Goal: Communication & Community: Ask a question

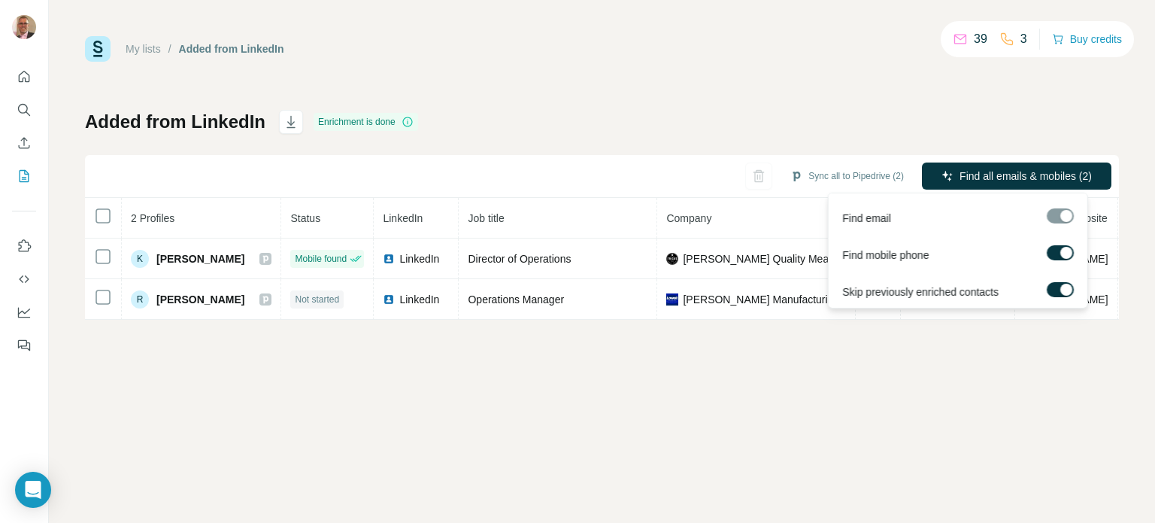
click at [1059, 216] on div at bounding box center [1060, 215] width 27 height 15
click at [851, 214] on span "Find email" at bounding box center [866, 218] width 49 height 15
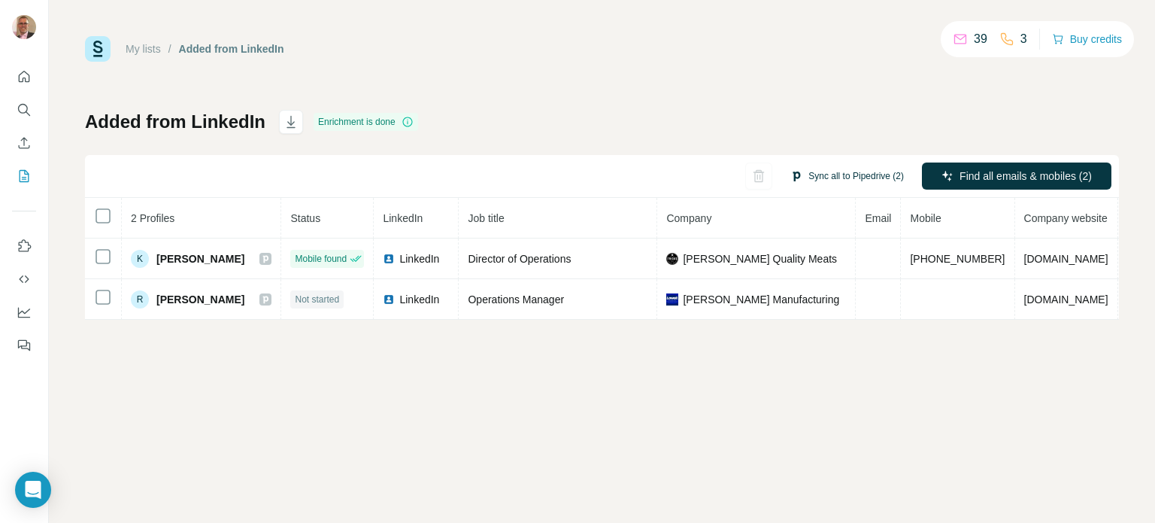
click at [854, 177] on button "Sync all to Pipedrive (2)" at bounding box center [847, 176] width 135 height 23
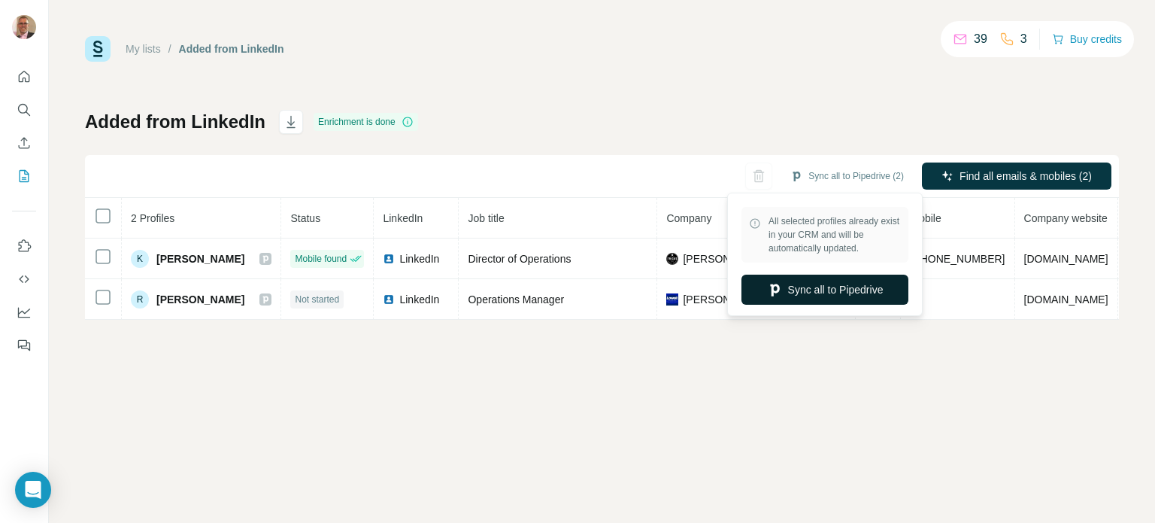
click at [817, 290] on button "Sync all to Pipedrive" at bounding box center [824, 289] width 167 height 30
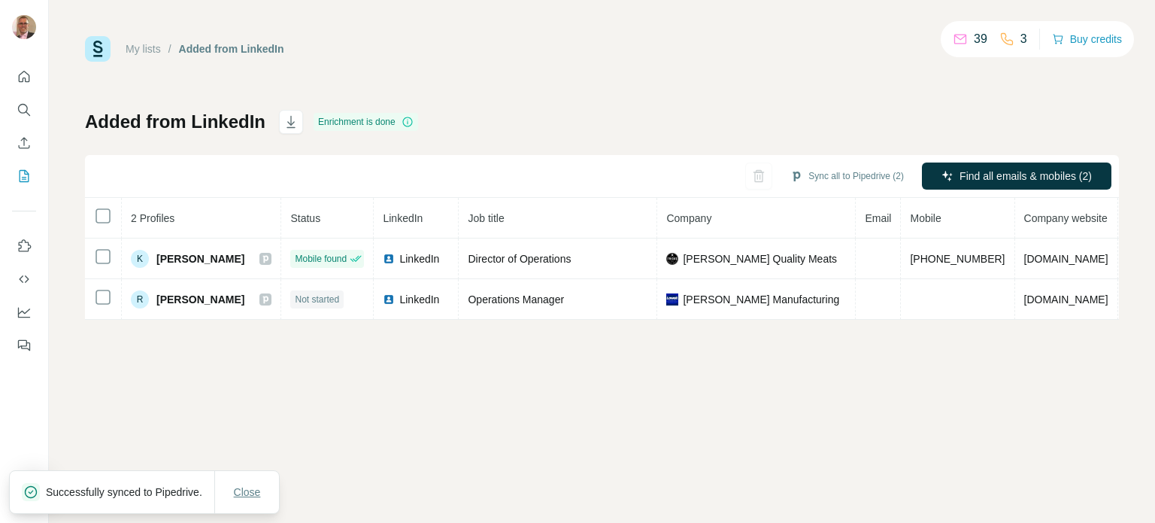
click at [249, 487] on span "Close" at bounding box center [247, 491] width 27 height 15
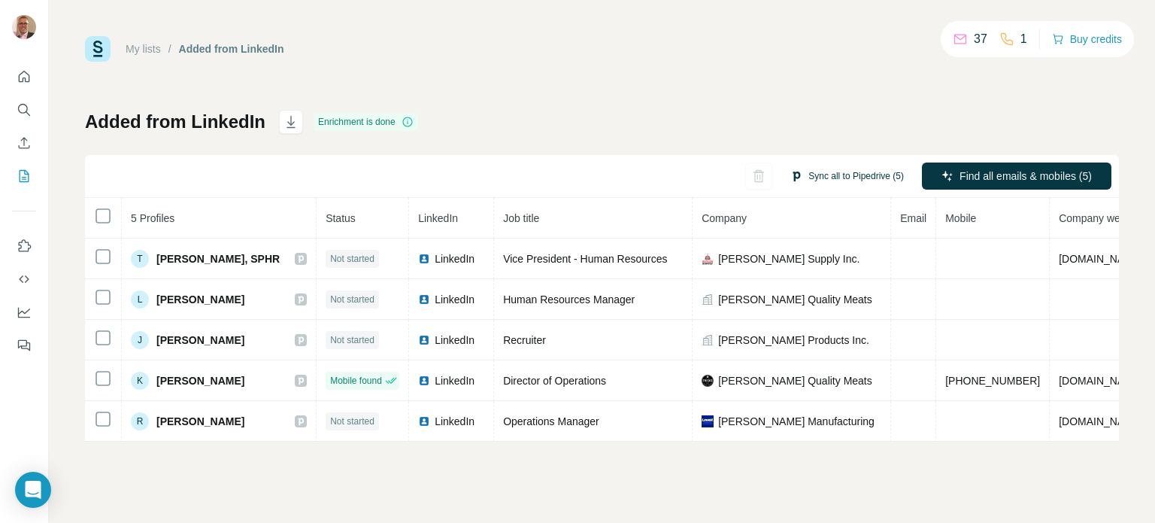
click at [835, 174] on button "Sync all to Pipedrive (5)" at bounding box center [847, 176] width 135 height 23
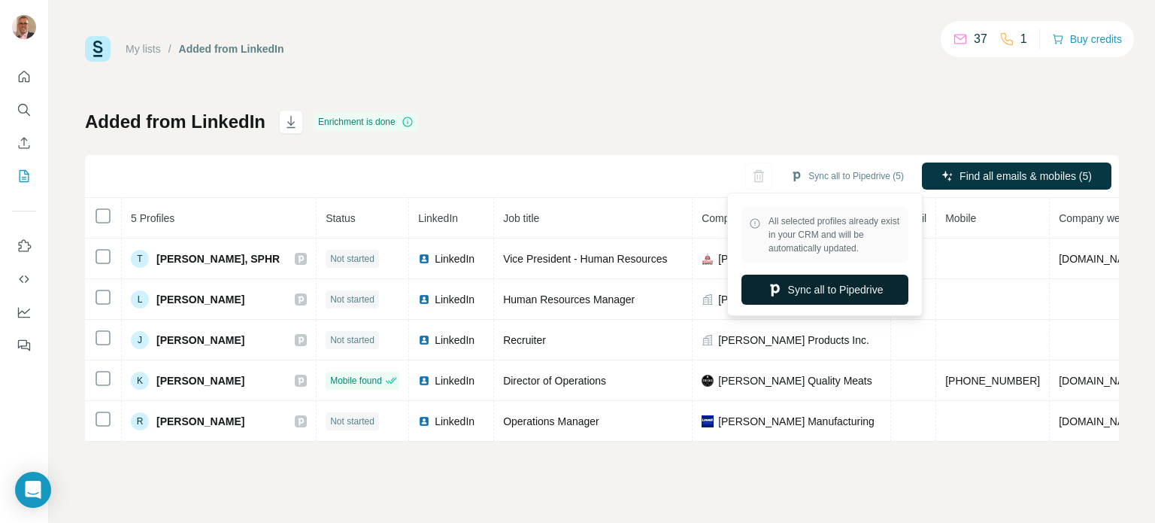
click at [817, 288] on button "Sync all to Pipedrive" at bounding box center [824, 289] width 167 height 30
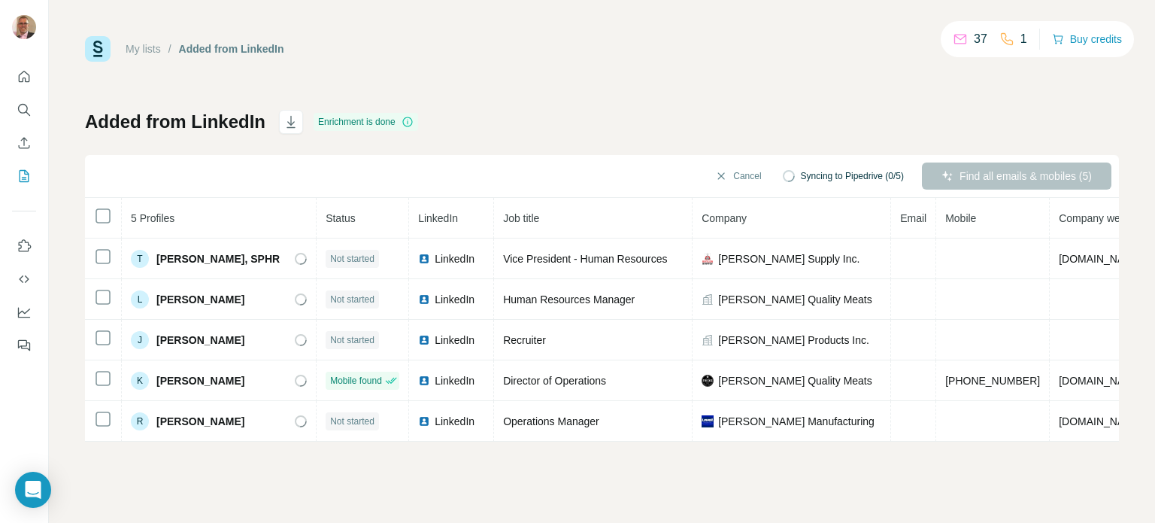
click at [1002, 174] on div "Find all emails & mobiles (5)" at bounding box center [1016, 175] width 189 height 27
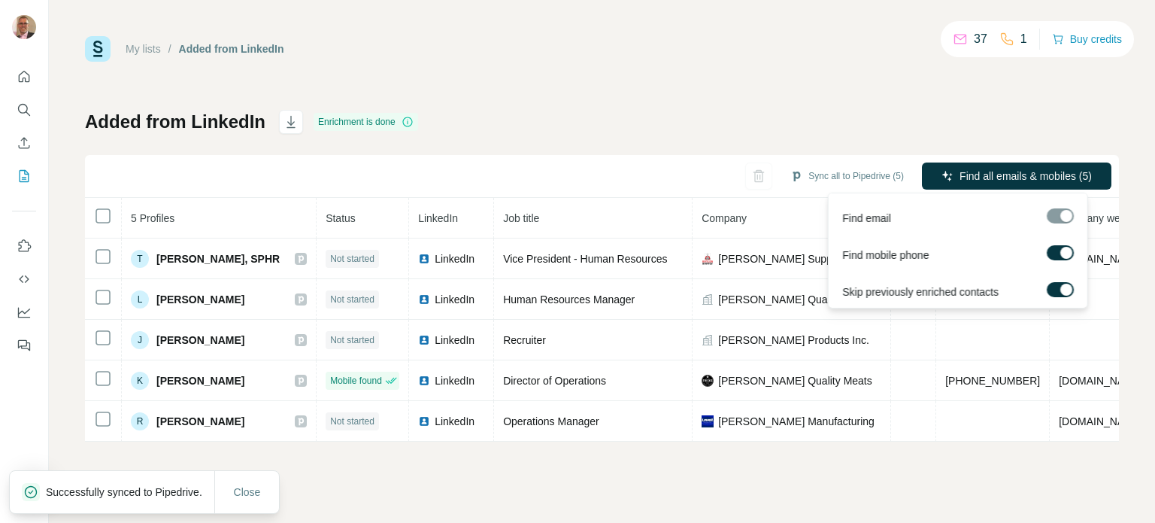
click at [1060, 216] on div at bounding box center [1060, 215] width 27 height 15
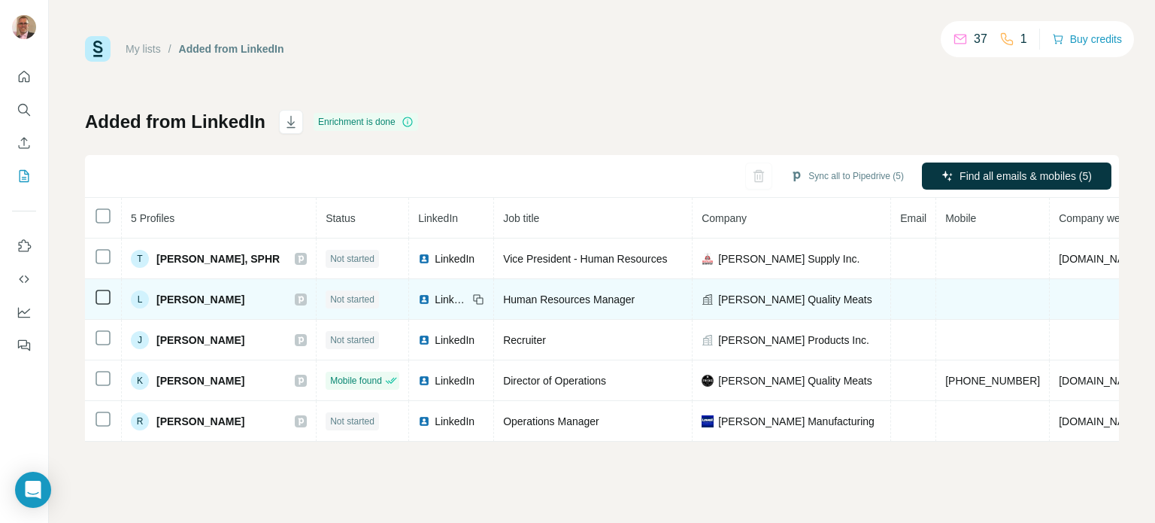
click at [1050, 289] on td at bounding box center [1101, 299] width 103 height 41
click at [1050, 299] on td at bounding box center [1101, 299] width 103 height 41
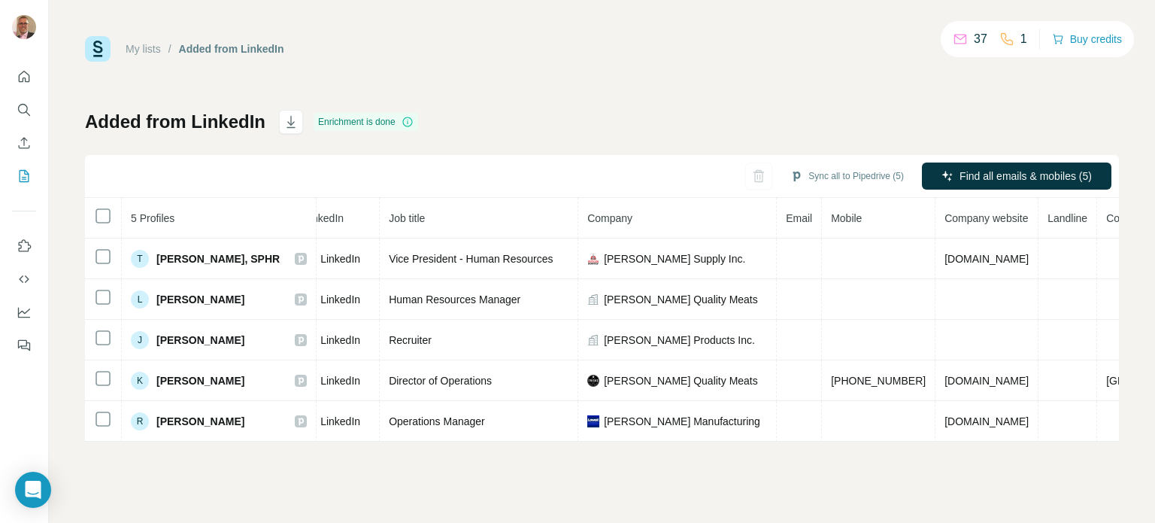
scroll to position [0, 126]
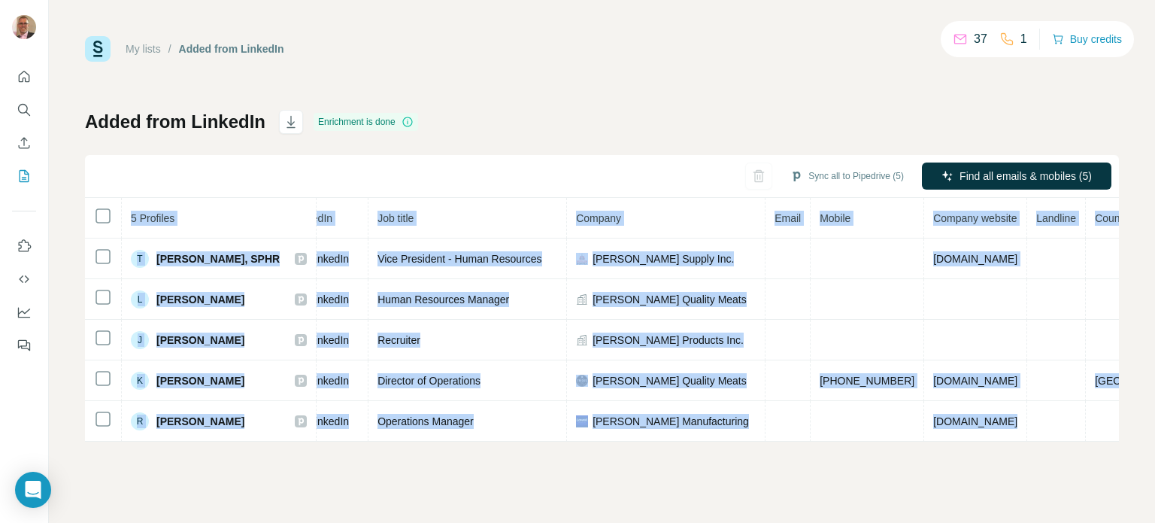
drag, startPoint x: 1102, startPoint y: 435, endPoint x: 836, endPoint y: 462, distance: 266.7
click at [837, 462] on div "My lists / Added from LinkedIn 37 1 Buy credits Added from LinkedIn Enrichment …" at bounding box center [602, 261] width 1106 height 523
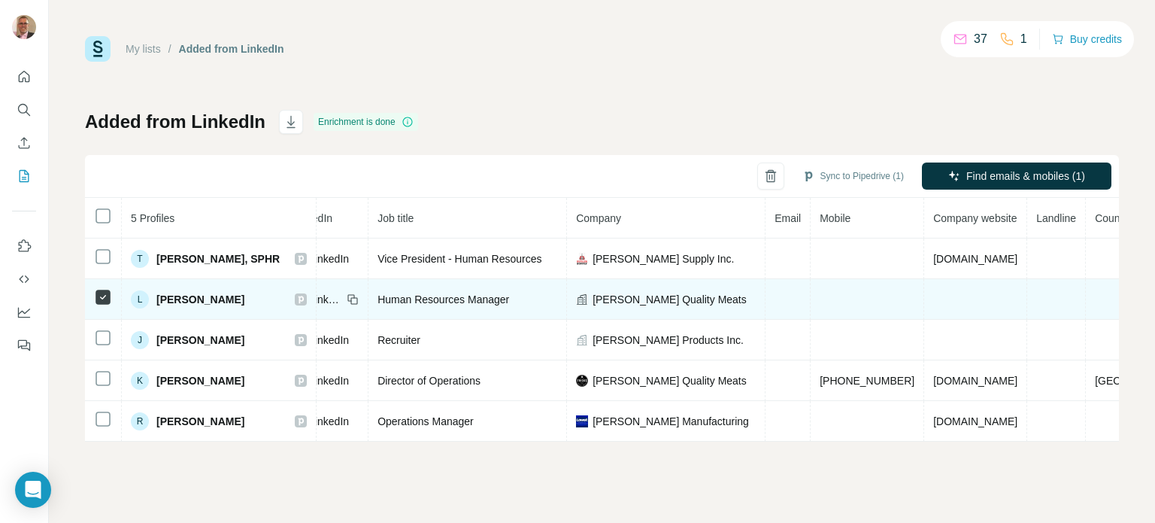
click at [811, 297] on td at bounding box center [868, 299] width 114 height 41
click at [924, 291] on td at bounding box center [975, 299] width 103 height 41
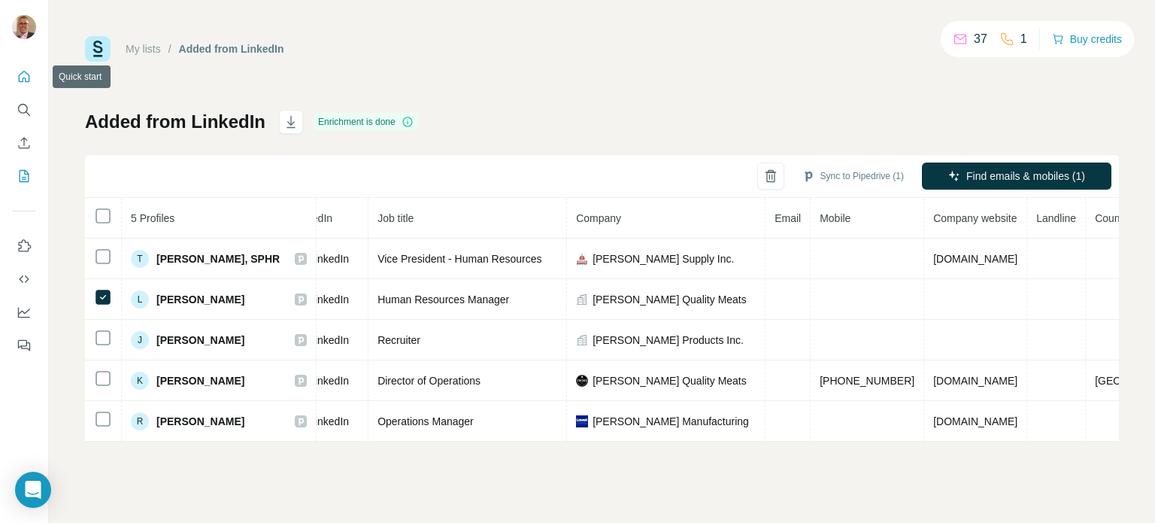
click at [26, 80] on icon "Quick start" at bounding box center [24, 76] width 15 height 15
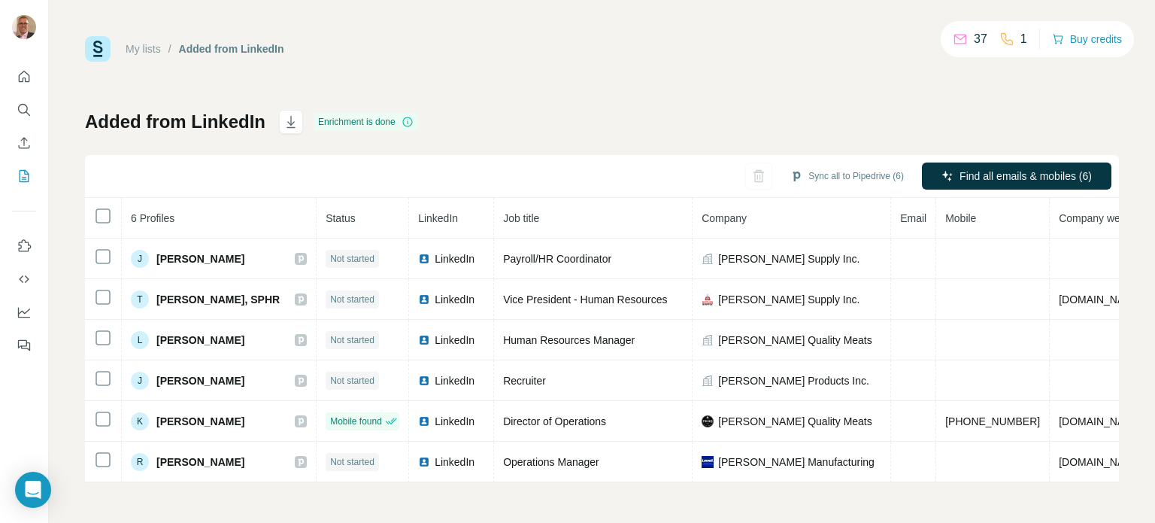
scroll to position [1, 0]
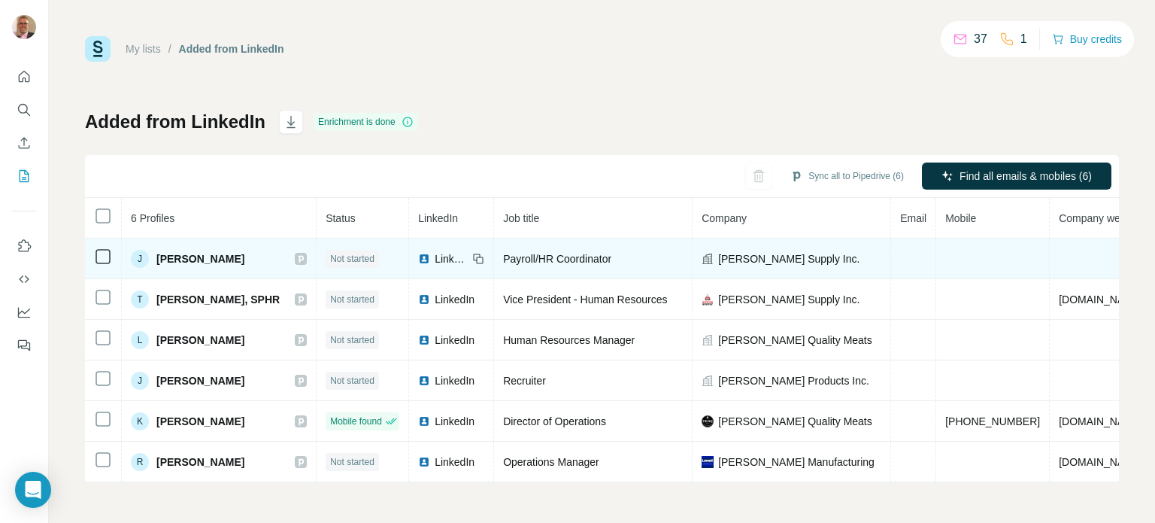
click at [330, 253] on span "Not started" at bounding box center [352, 259] width 44 height 14
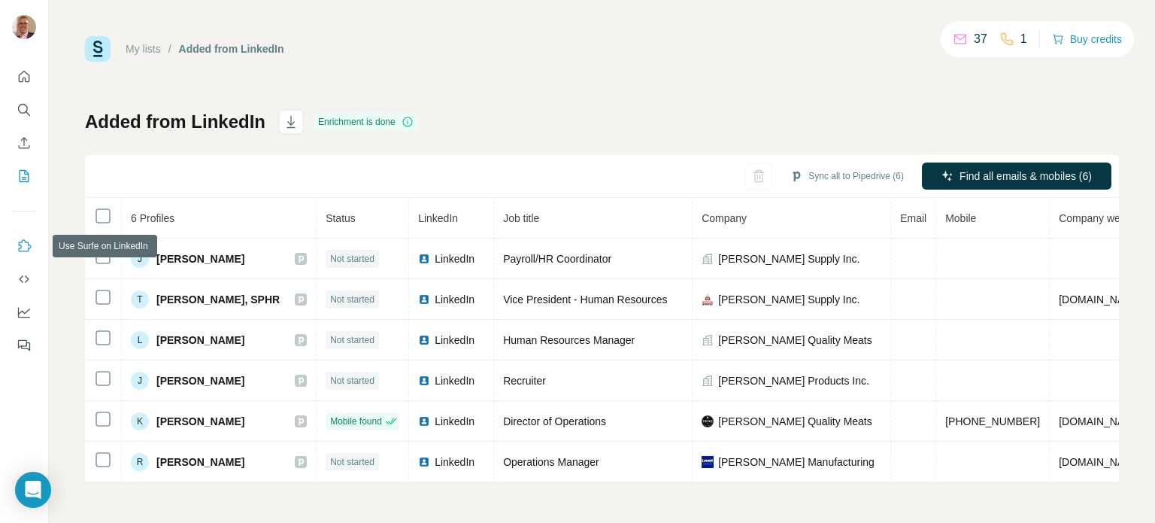
click at [22, 247] on icon "Use Surfe on LinkedIn" at bounding box center [24, 245] width 15 height 15
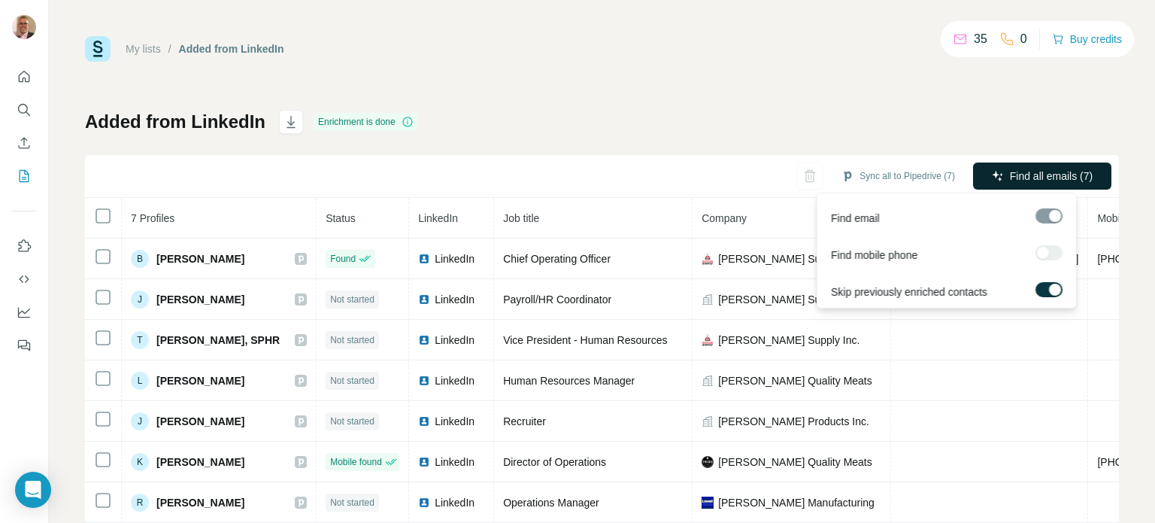
click at [1040, 177] on span "Find all emails (7)" at bounding box center [1051, 175] width 83 height 15
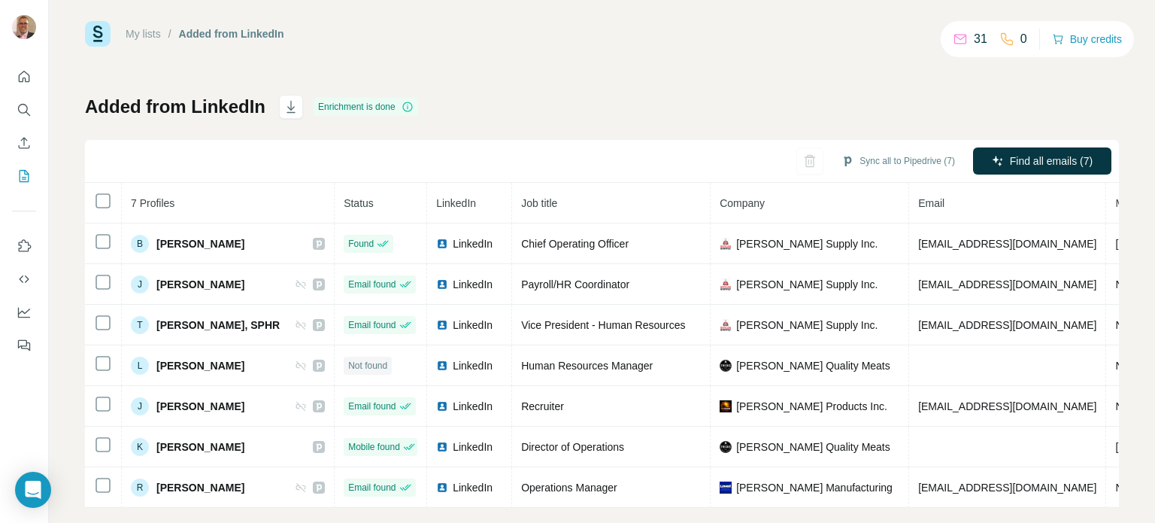
scroll to position [41, 0]
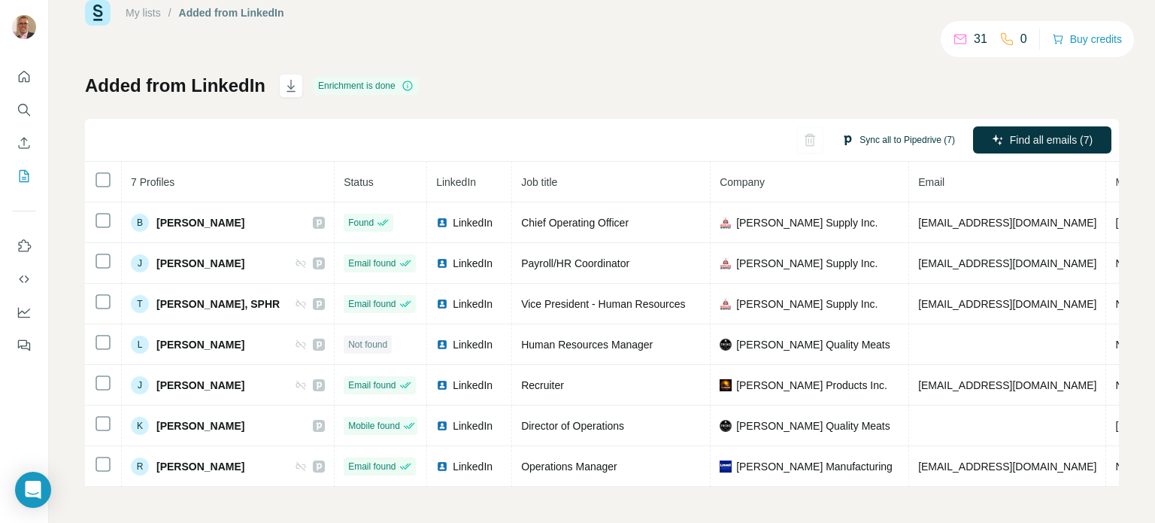
click at [881, 135] on button "Sync all to Pipedrive (7)" at bounding box center [898, 140] width 135 height 23
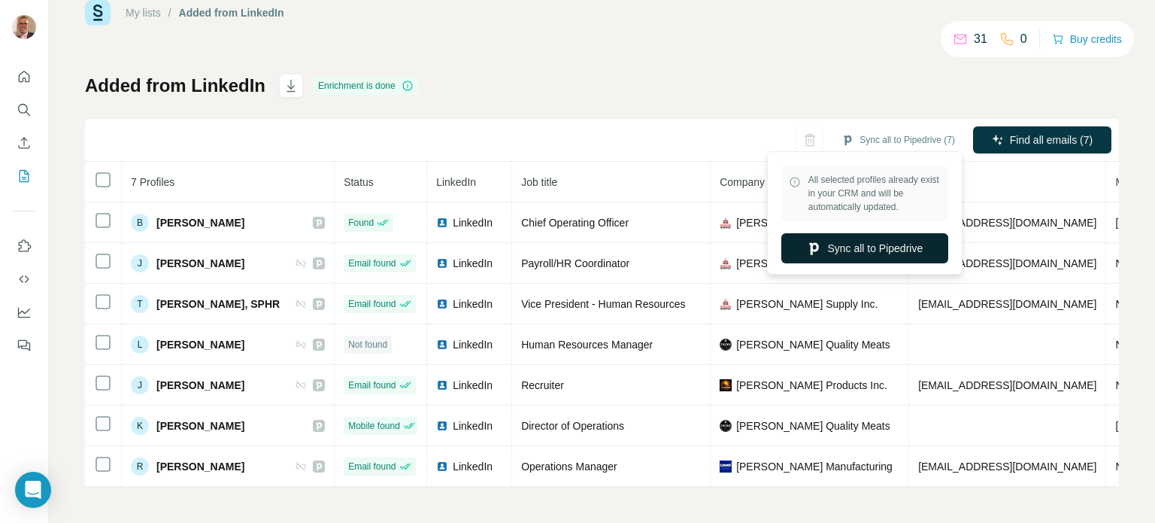
click at [845, 247] on button "Sync all to Pipedrive" at bounding box center [864, 248] width 167 height 30
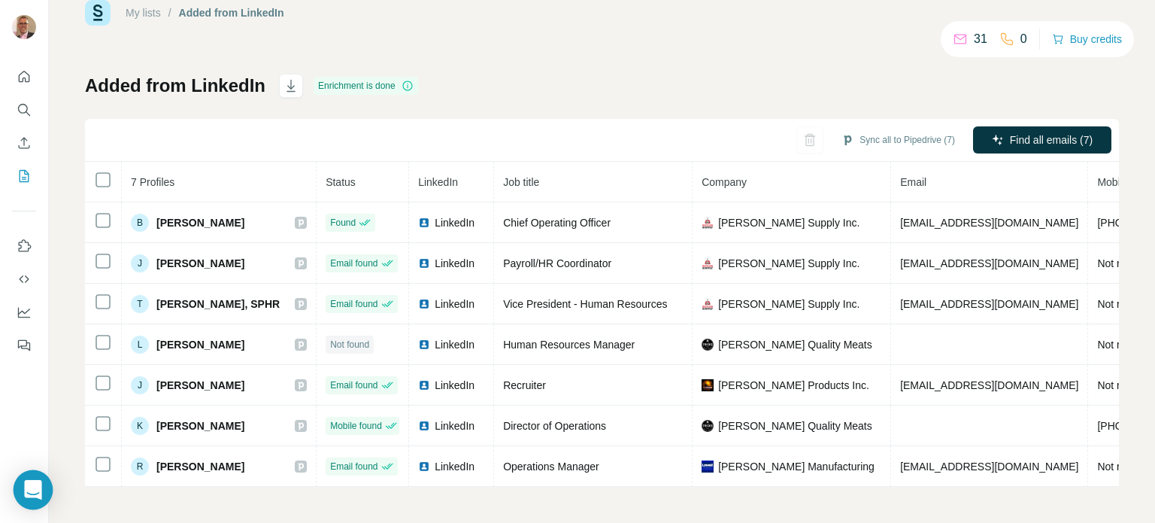
click at [31, 487] on icon "Open Intercom Messenger" at bounding box center [32, 490] width 17 height 20
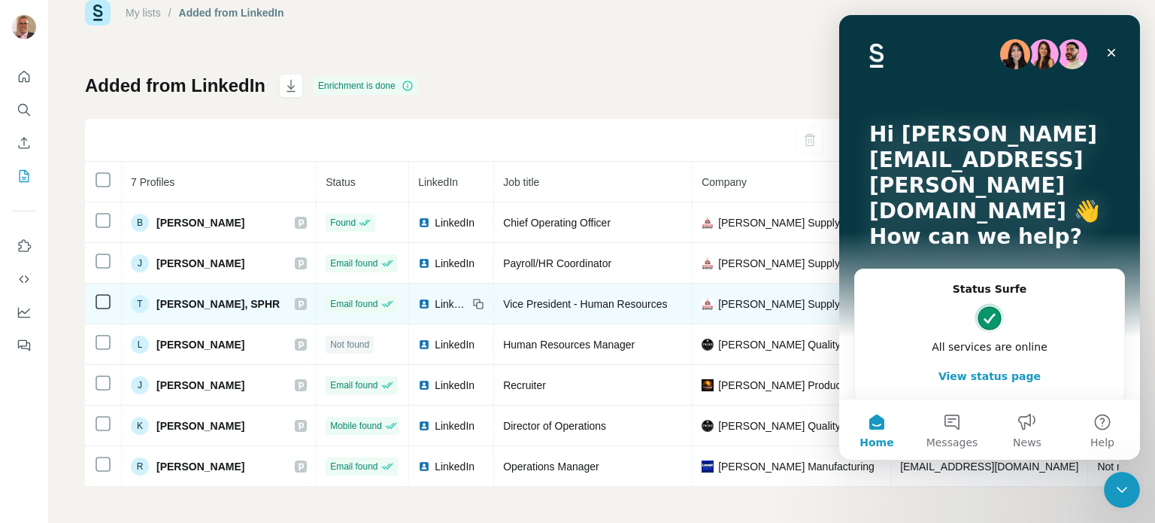
scroll to position [0, 0]
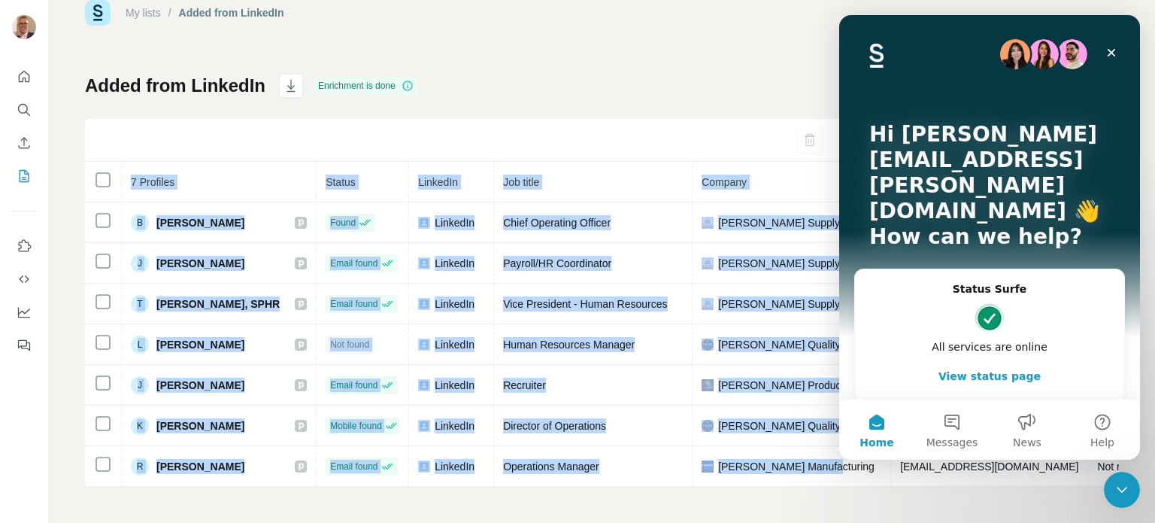
drag, startPoint x: 788, startPoint y: 477, endPoint x: 984, endPoint y: 498, distance: 196.6
click at [984, 498] on div "My lists / Added from LinkedIn 31 0 Buy credits Added from LinkedIn Enrichment …" at bounding box center [602, 261] width 1106 height 523
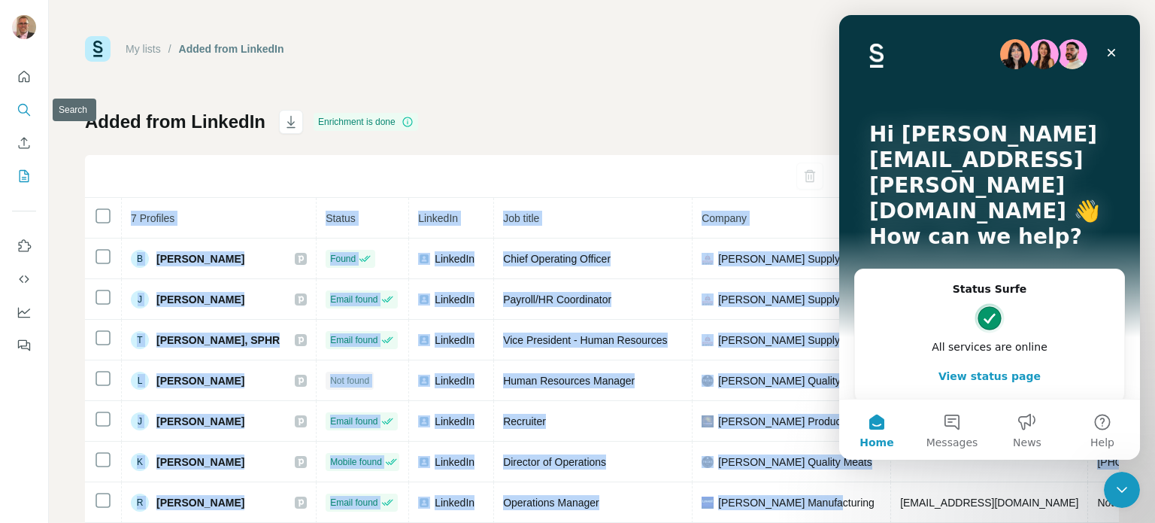
click at [21, 111] on icon "Search" at bounding box center [24, 109] width 15 height 15
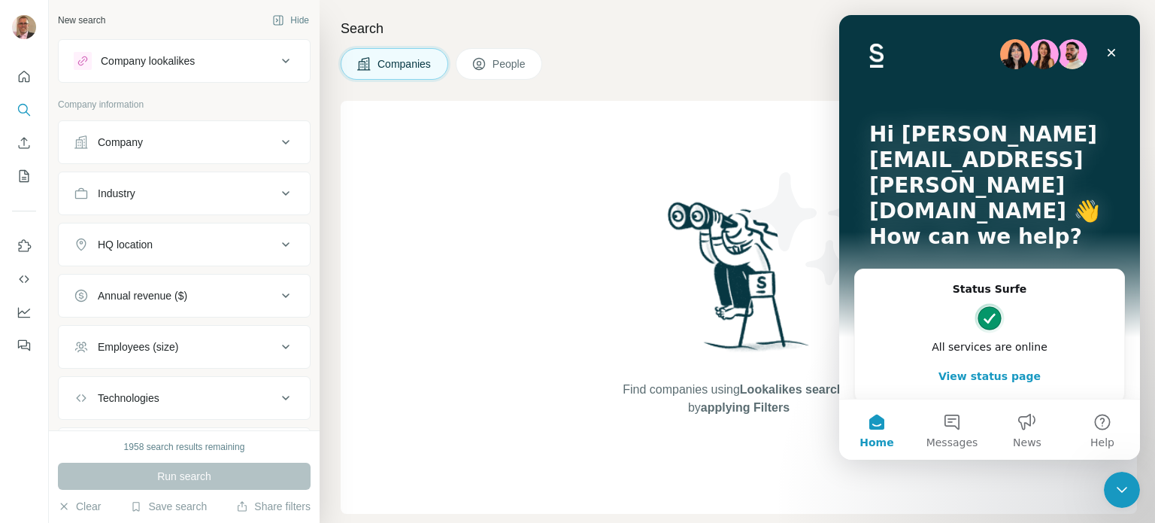
click at [277, 139] on icon at bounding box center [286, 142] width 18 height 18
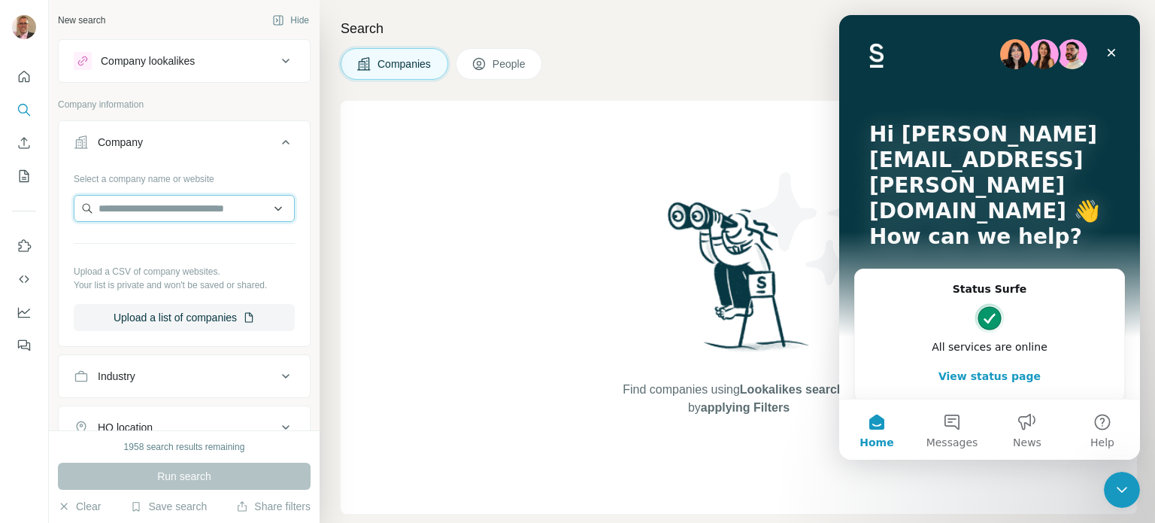
click at [169, 204] on input "text" at bounding box center [184, 208] width 221 height 27
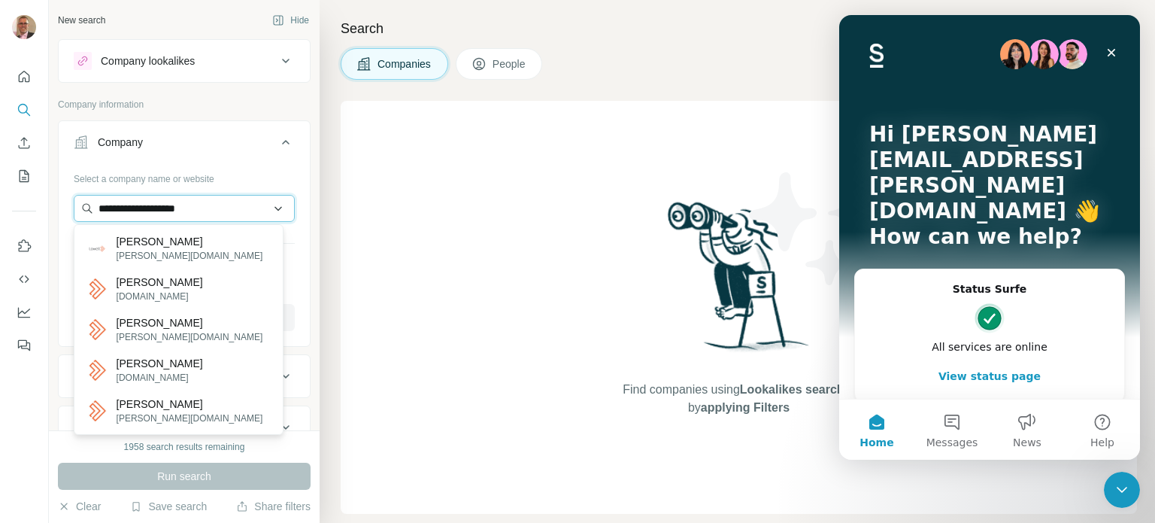
type input "**********"
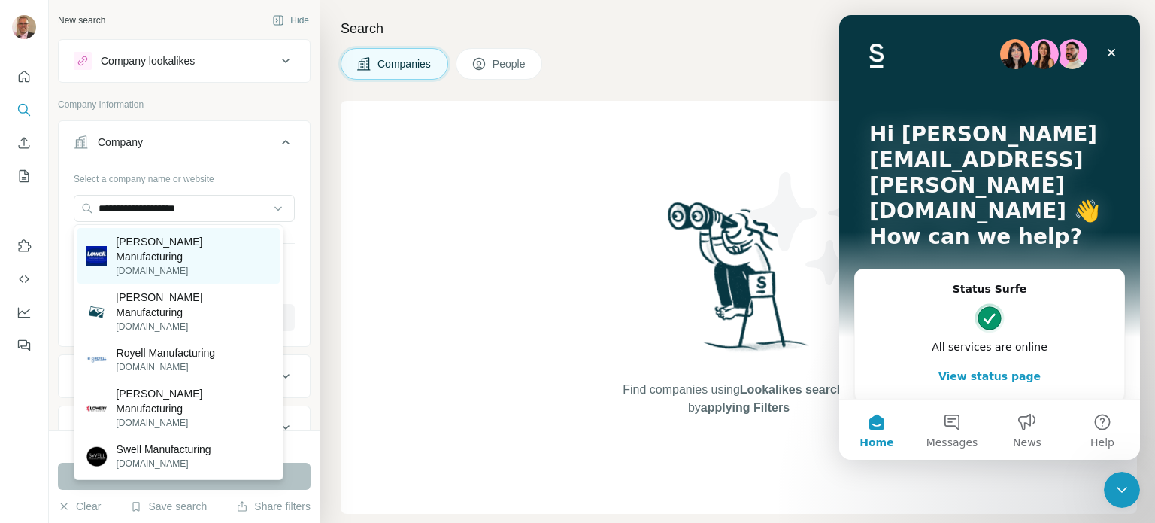
click at [153, 264] on p "[DOMAIN_NAME]" at bounding box center [193, 271] width 154 height 14
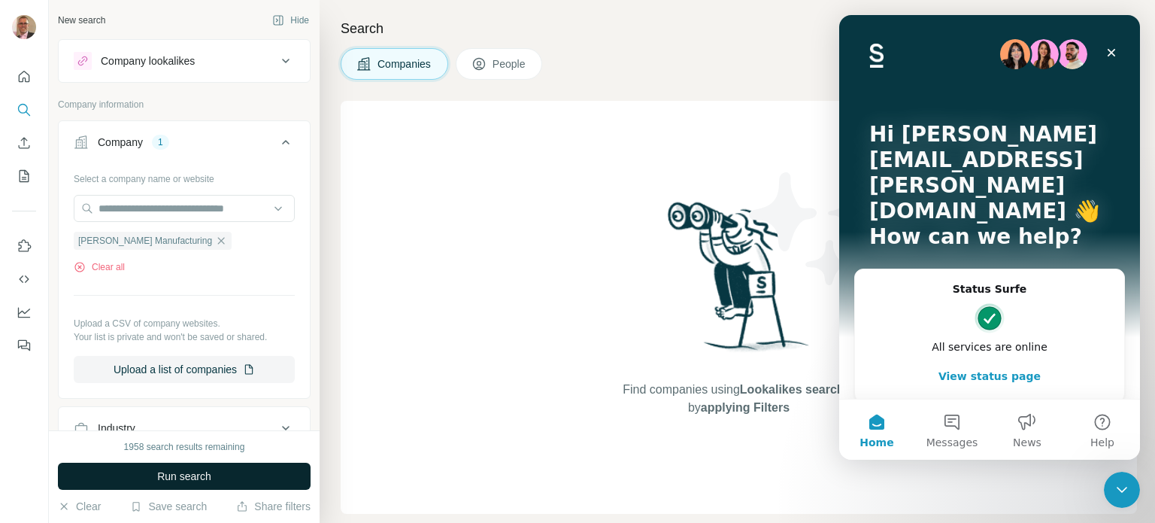
click at [192, 475] on span "Run search" at bounding box center [184, 475] width 54 height 15
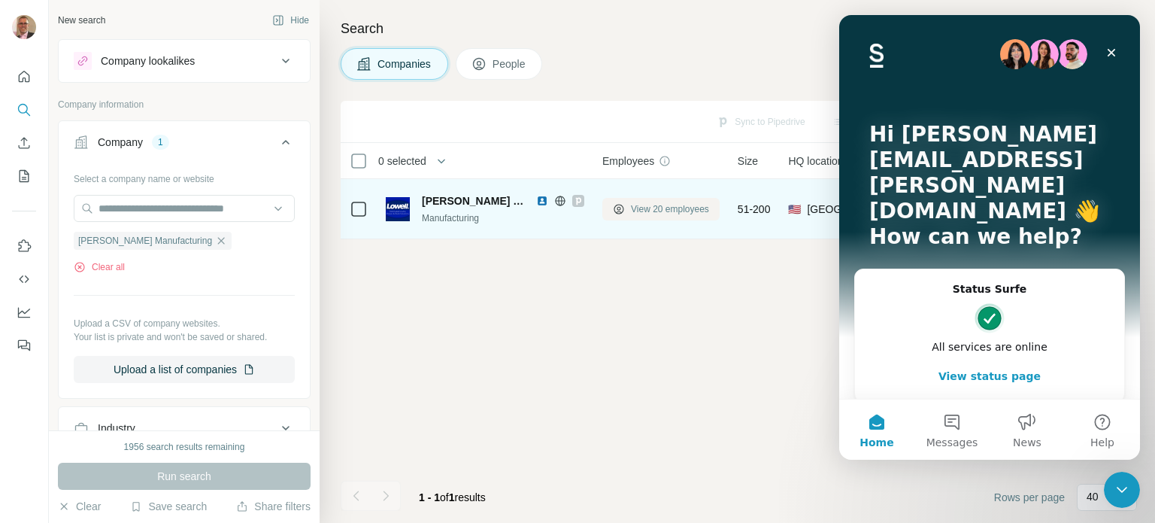
click at [677, 208] on span "View 20 employees" at bounding box center [670, 209] width 78 height 14
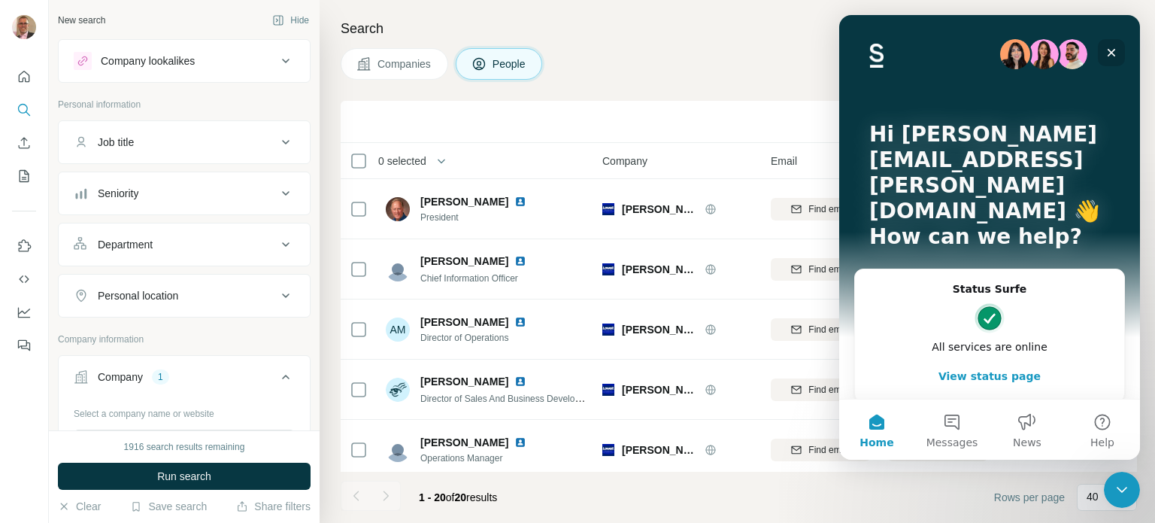
click at [1114, 47] on icon "Close" at bounding box center [1111, 53] width 12 height 12
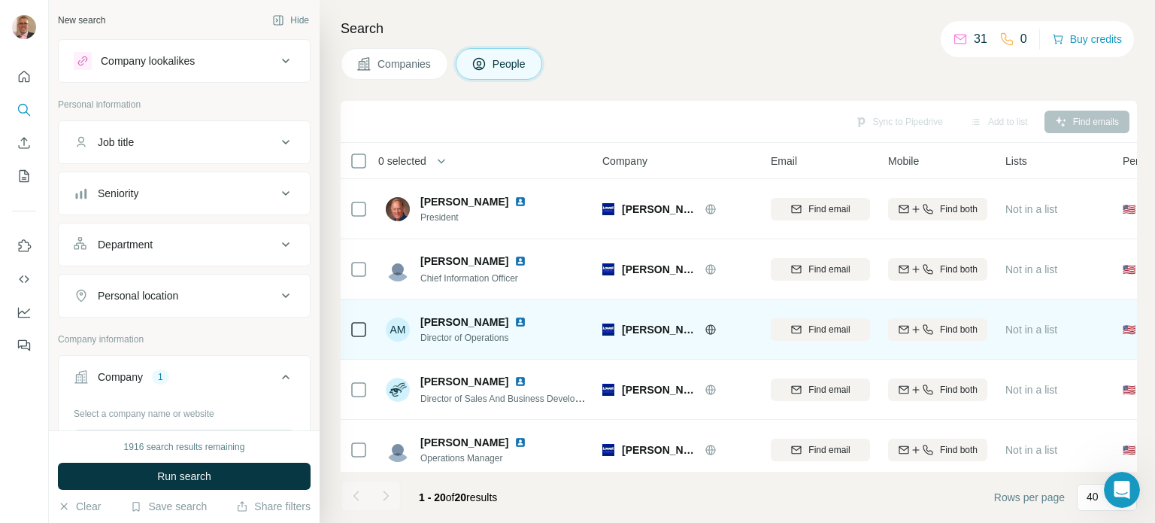
scroll to position [75, 0]
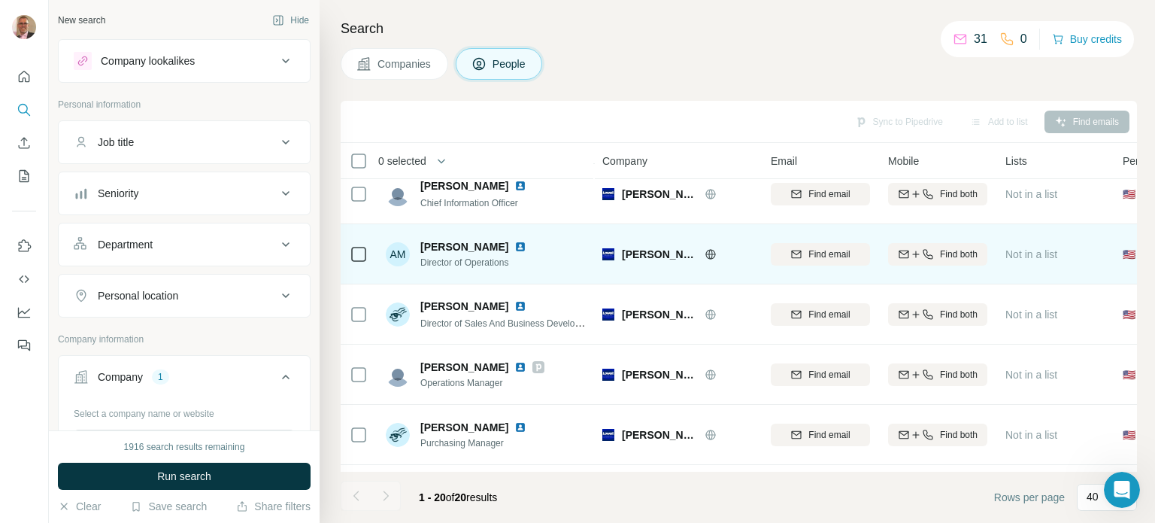
click at [514, 244] on img at bounding box center [520, 247] width 12 height 12
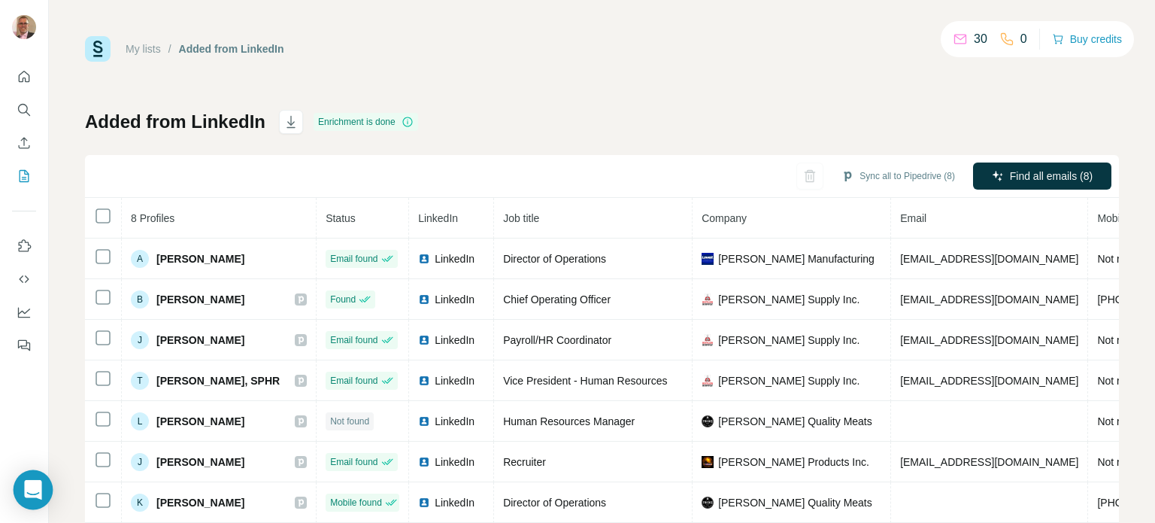
click at [30, 486] on icon "Open Intercom Messenger" at bounding box center [32, 490] width 17 height 20
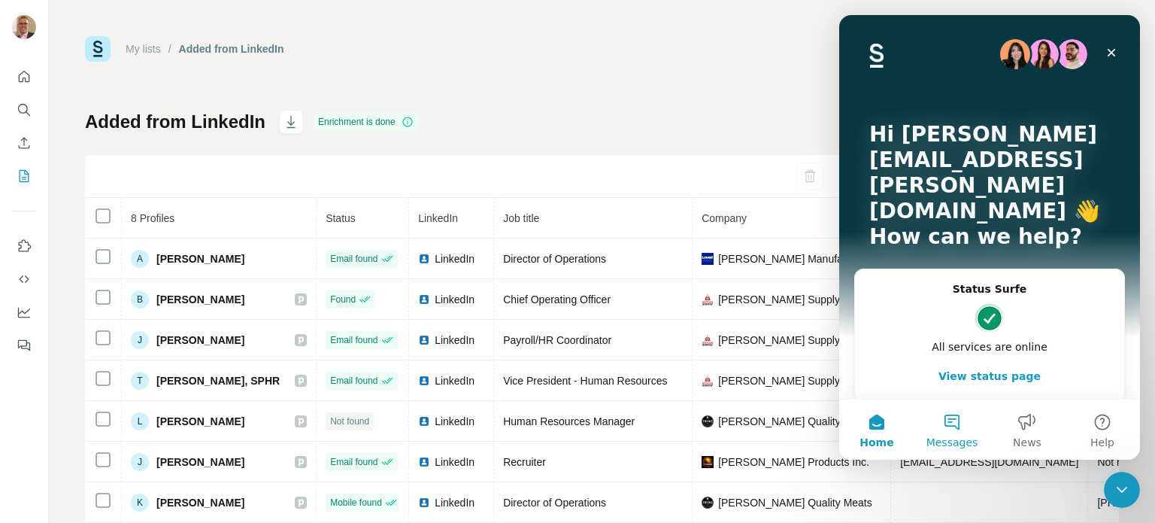
click at [956, 426] on button "Messages" at bounding box center [951, 429] width 75 height 60
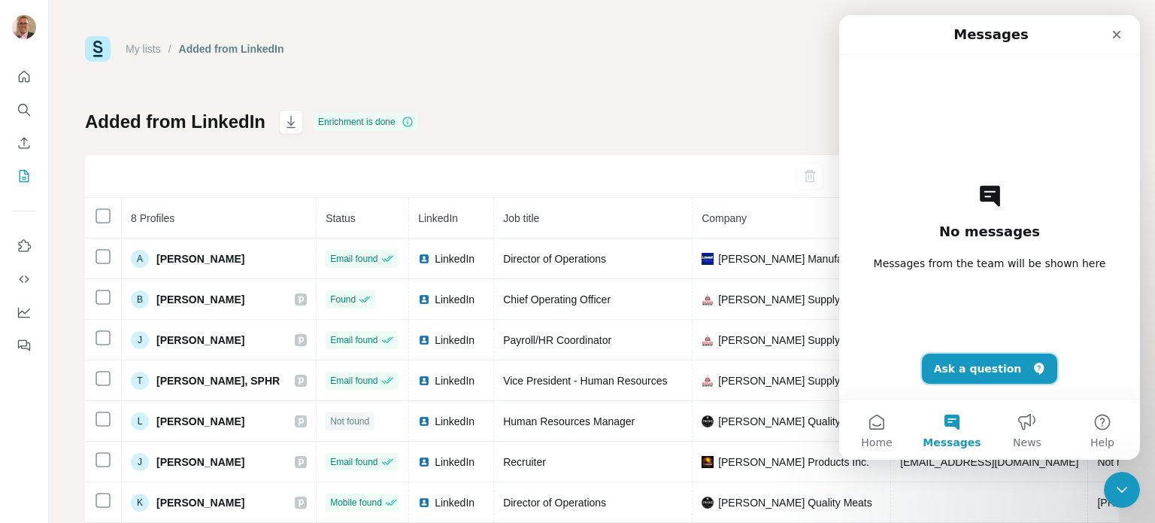
click at [987, 368] on button "Ask a question" at bounding box center [990, 368] width 136 height 30
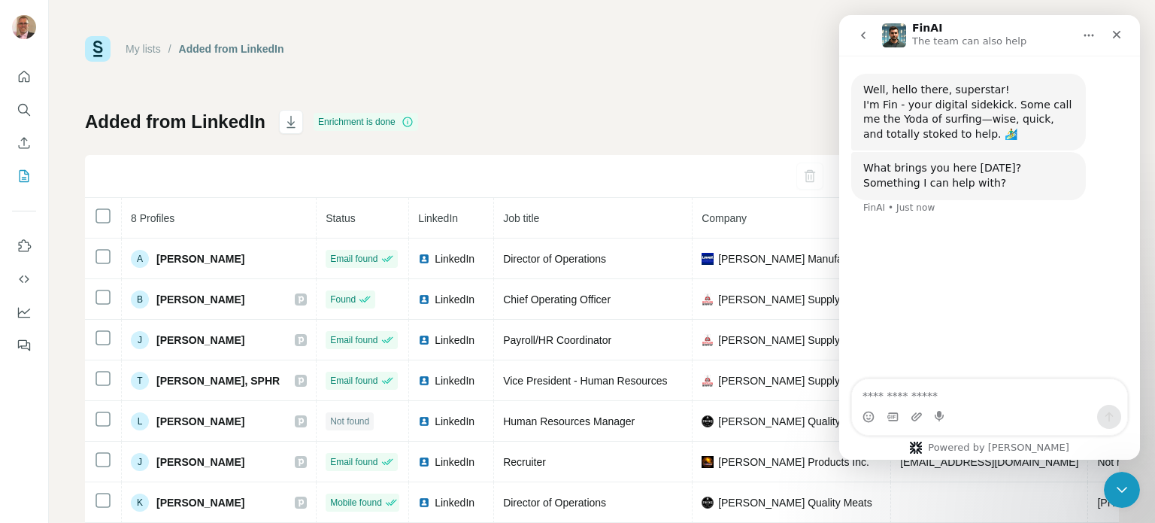
click at [899, 395] on textarea "Ask a question…" at bounding box center [989, 392] width 275 height 26
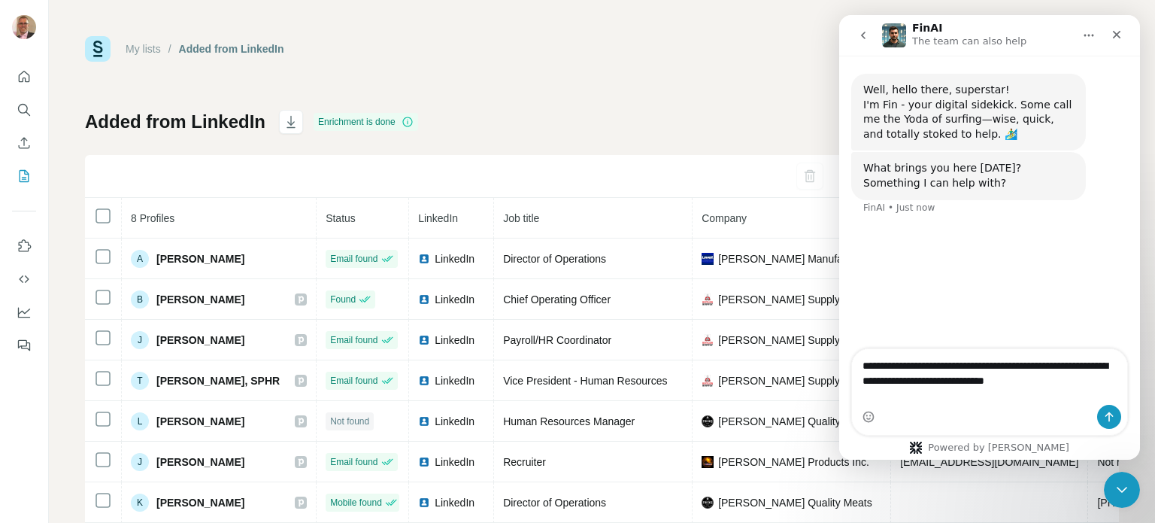
type textarea "**********"
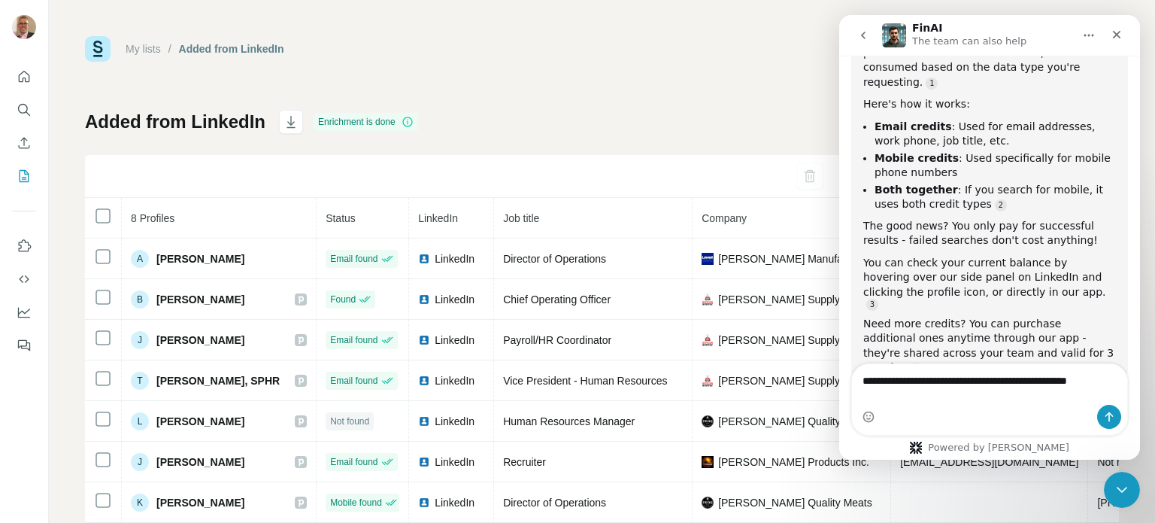
scroll to position [292, 0]
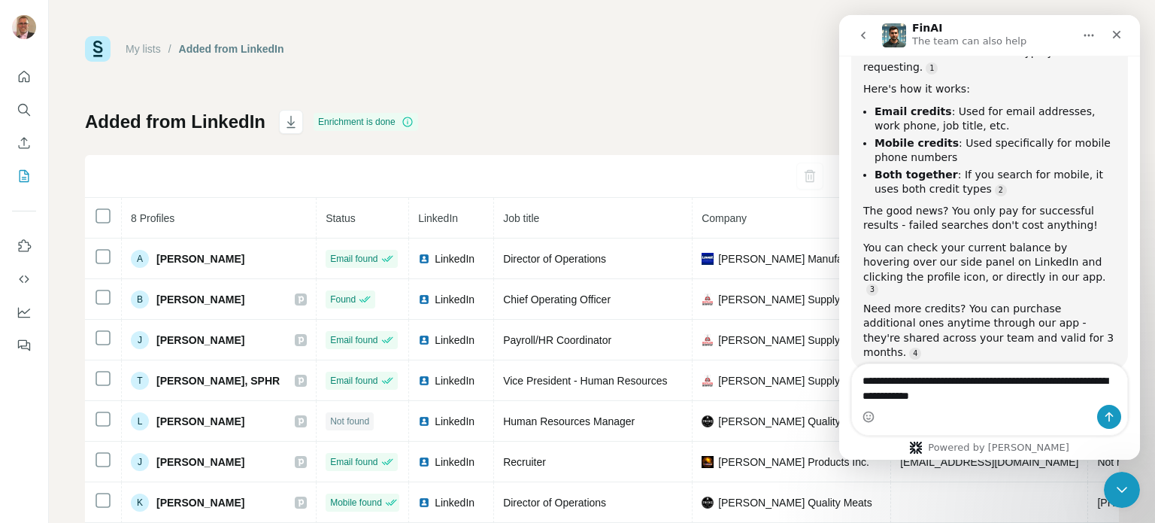
type textarea "**********"
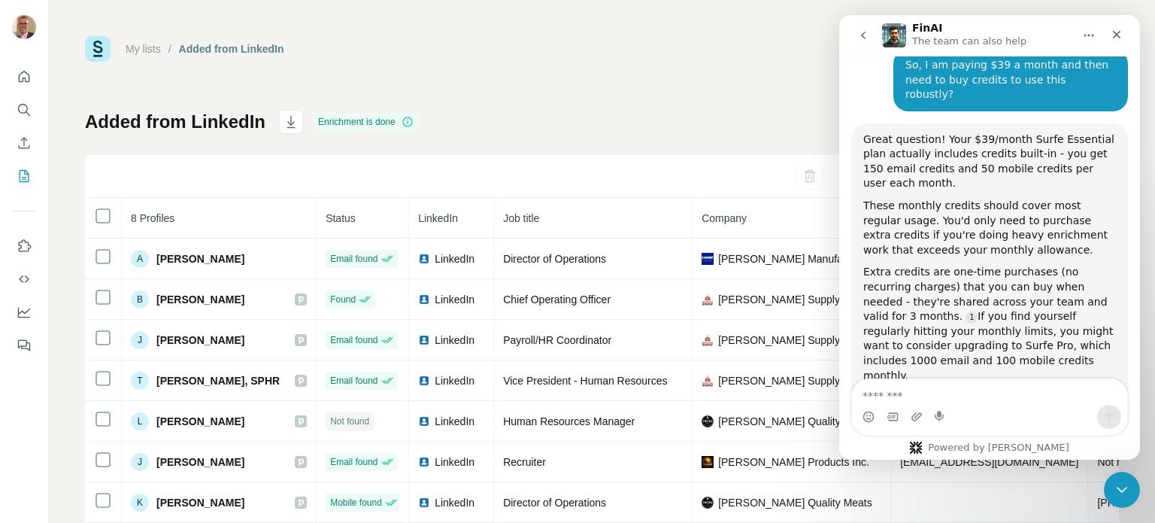
scroll to position [631, 0]
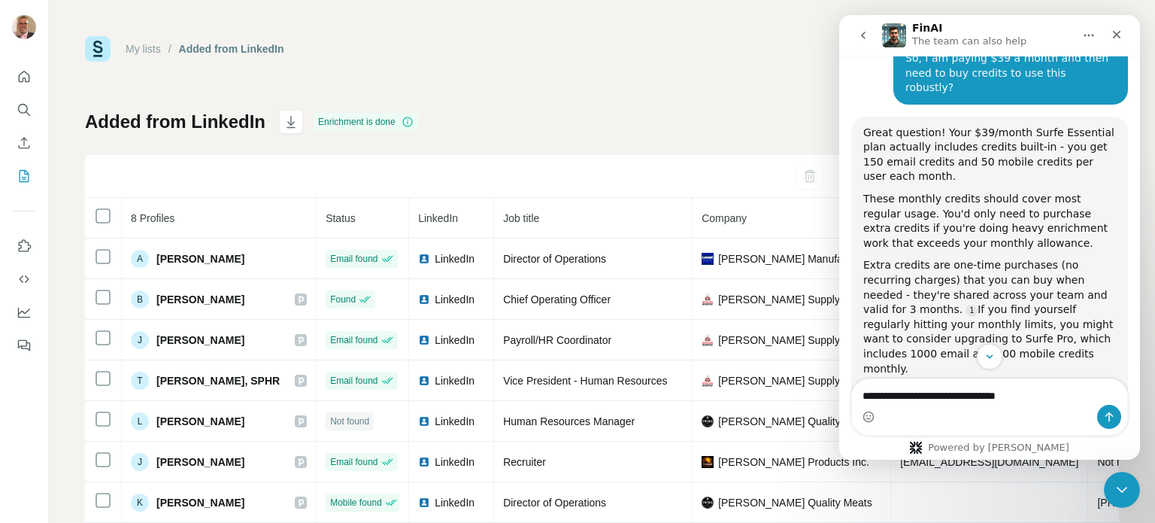
type textarea "**********"
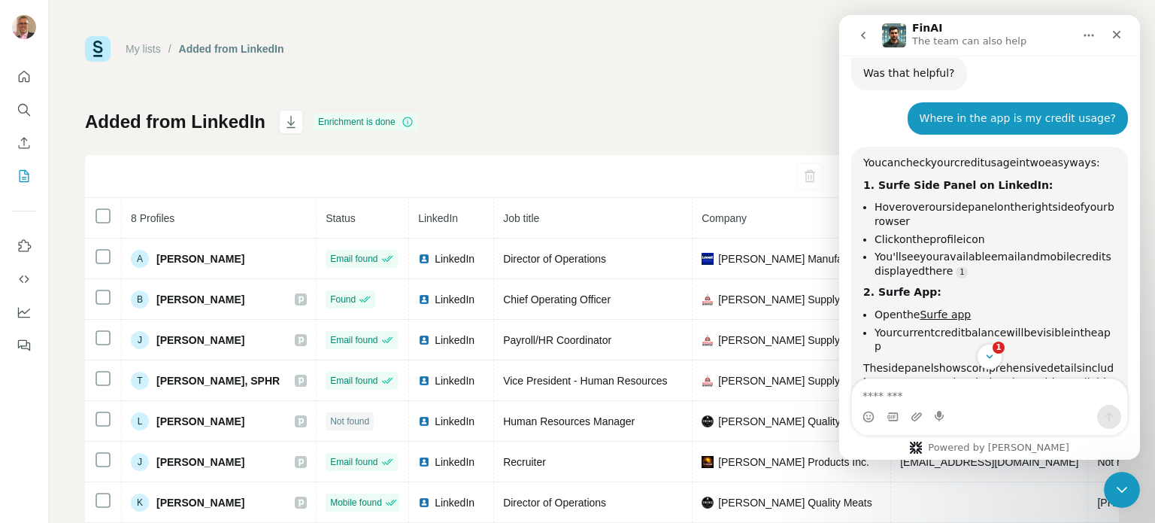
scroll to position [1014, 0]
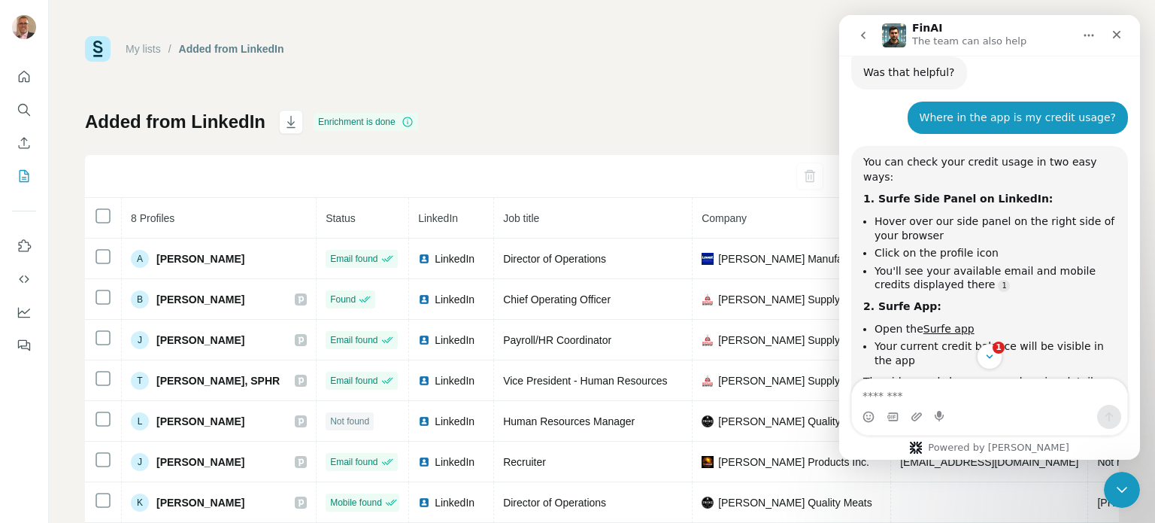
click at [99, 47] on img at bounding box center [98, 49] width 26 height 26
click at [26, 75] on icon "Quick start" at bounding box center [24, 76] width 15 height 15
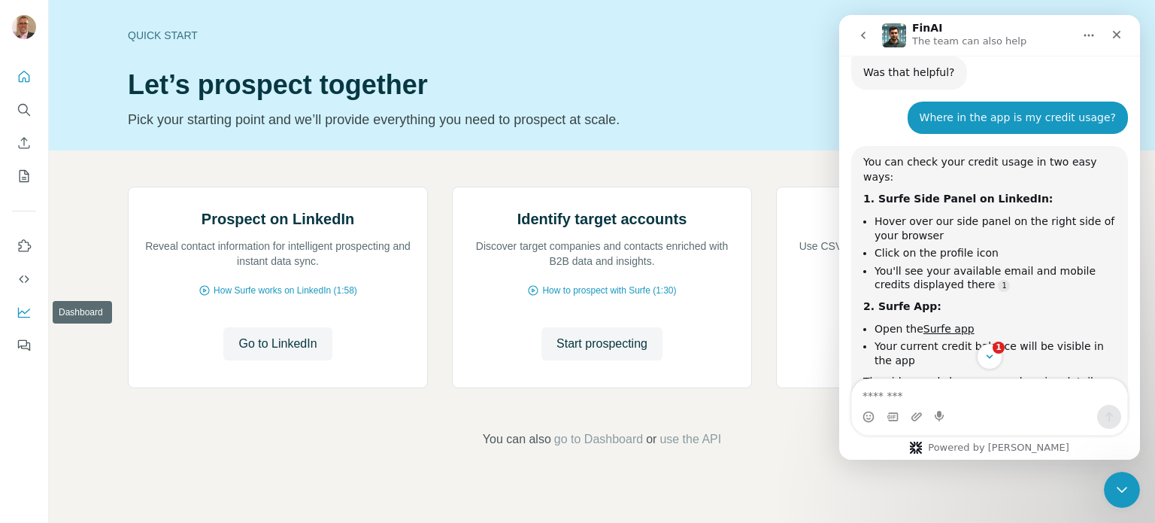
click at [24, 309] on icon "Dashboard" at bounding box center [24, 312] width 15 height 15
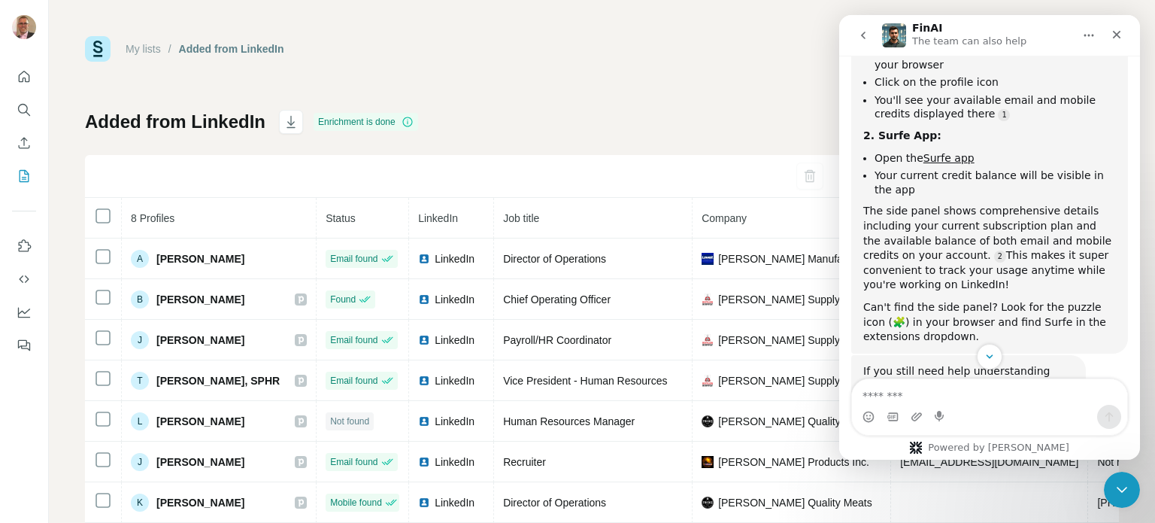
scroll to position [1187, 0]
type textarea "**********"
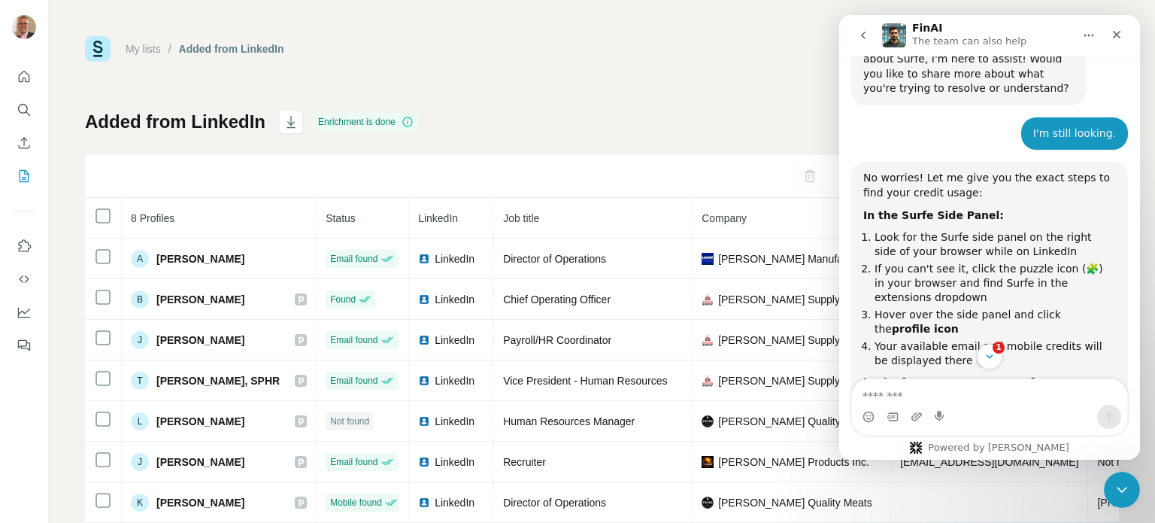
scroll to position [2, 0]
click at [23, 246] on icon "Use Surfe on LinkedIn" at bounding box center [24, 245] width 15 height 15
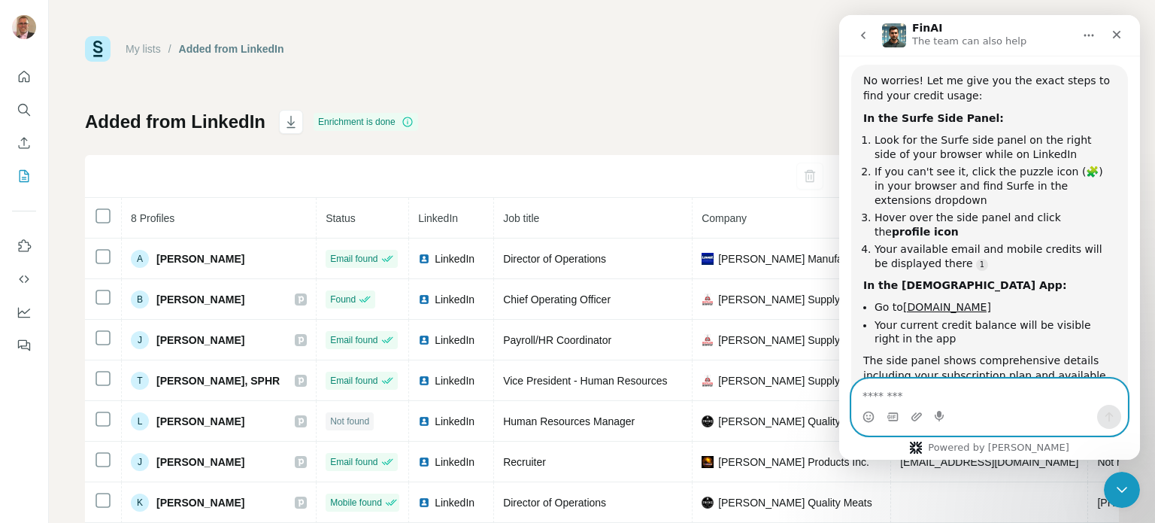
click at [881, 400] on textarea "Message…" at bounding box center [989, 392] width 275 height 26
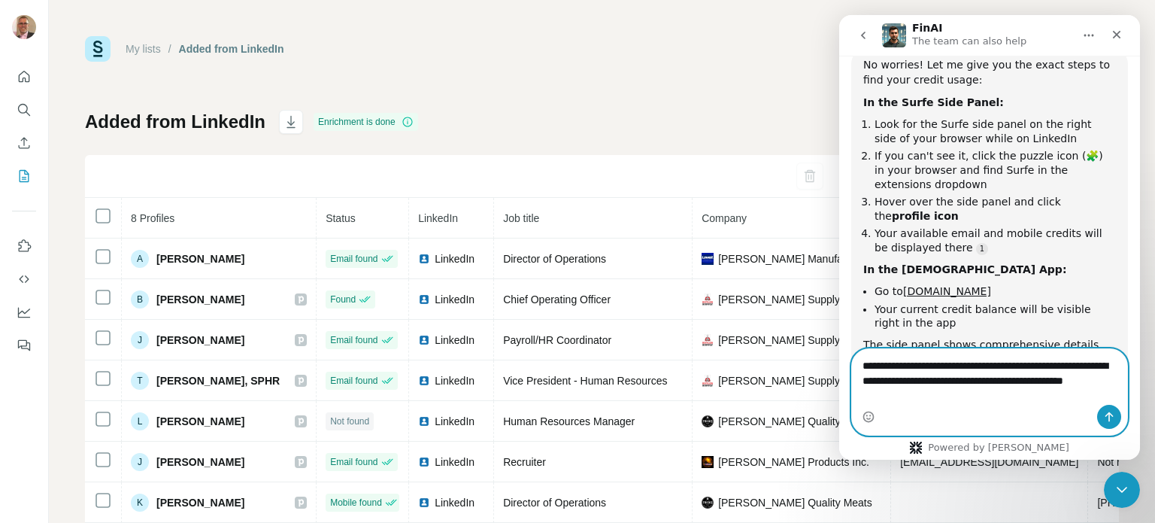
scroll to position [1653, 0]
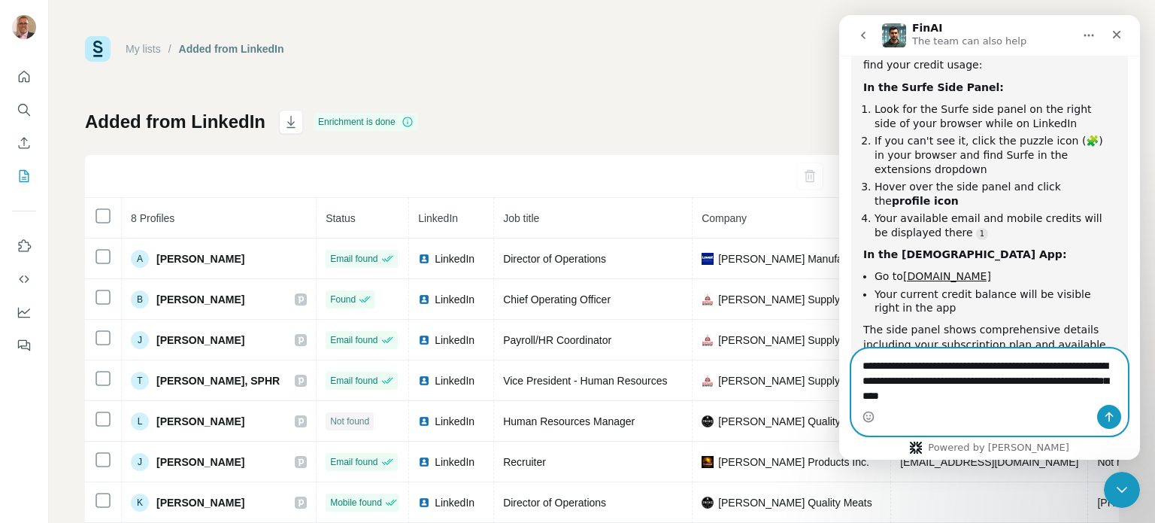
type textarea "**********"
click at [1107, 415] on icon "Send a message…" at bounding box center [1109, 417] width 12 height 12
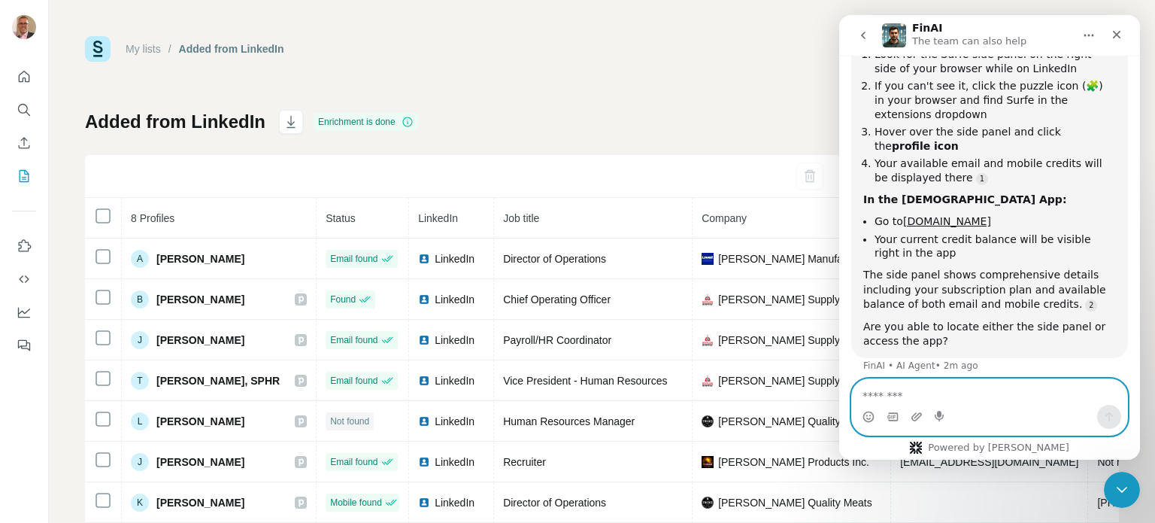
scroll to position [1746, 0]
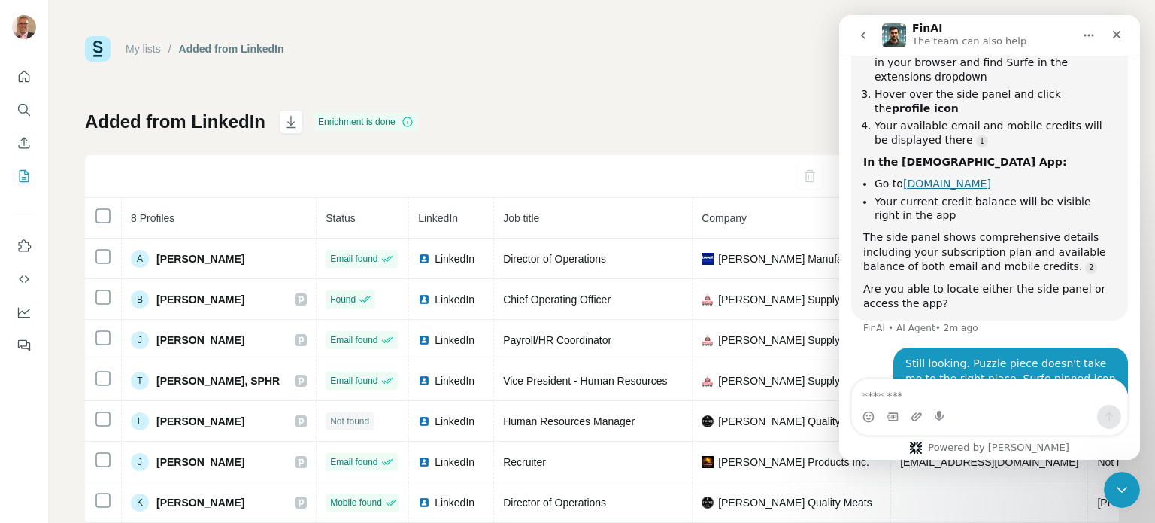
click at [936, 177] on link "[DOMAIN_NAME]" at bounding box center [947, 183] width 88 height 12
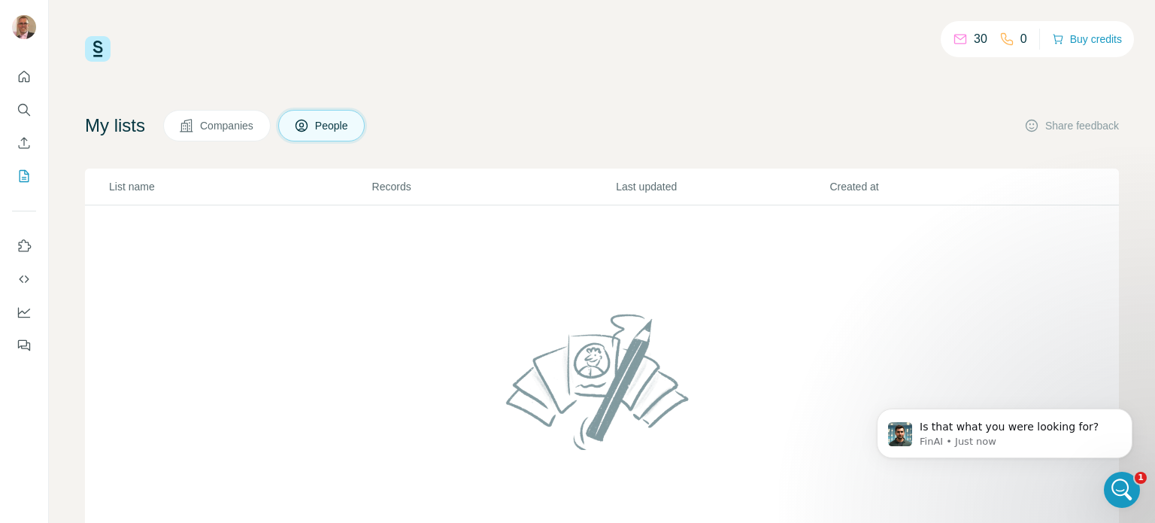
click at [953, 37] on icon at bounding box center [960, 39] width 15 height 15
click at [1090, 39] on button "Buy credits" at bounding box center [1087, 39] width 70 height 21
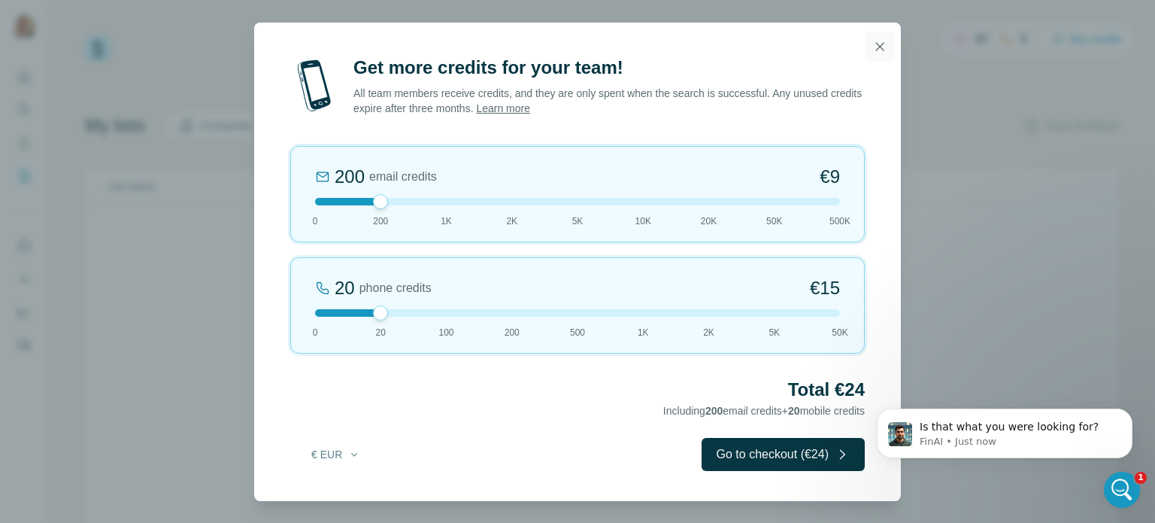
click at [884, 47] on icon "button" at bounding box center [879, 46] width 15 height 15
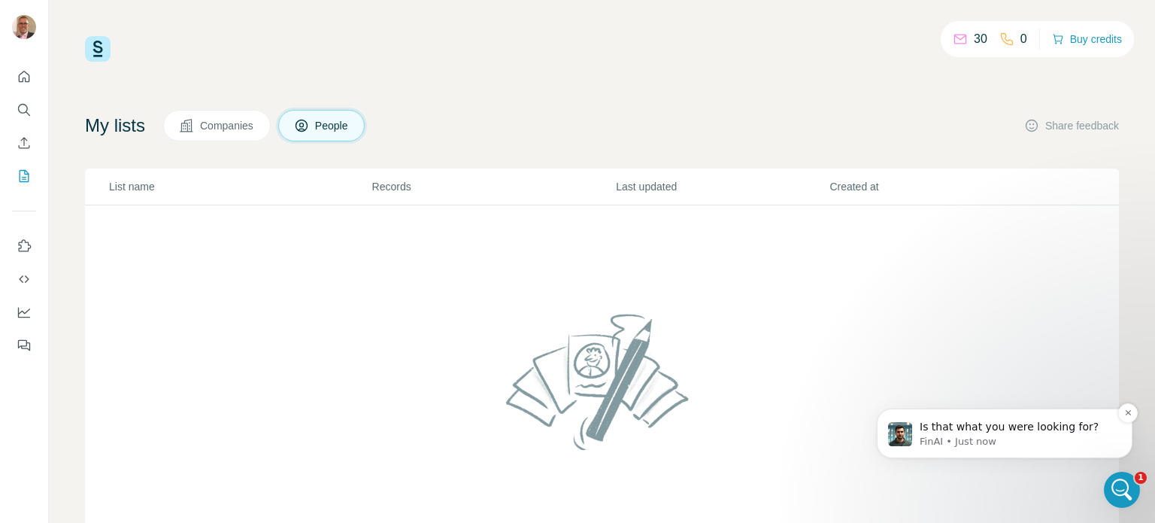
click at [1048, 433] on p "Is that what you were looking for?" at bounding box center [1017, 427] width 194 height 15
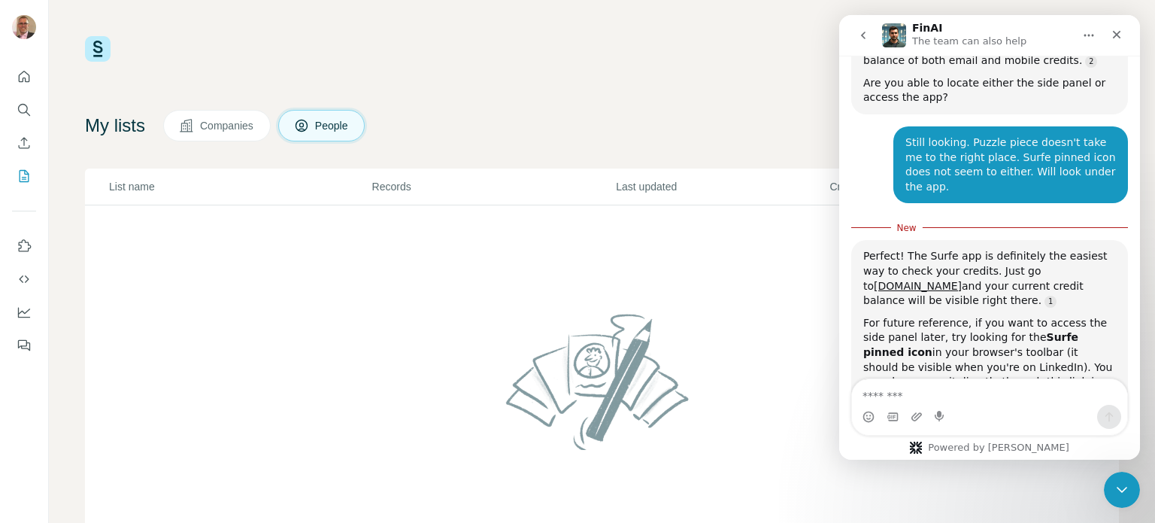
scroll to position [2008, 0]
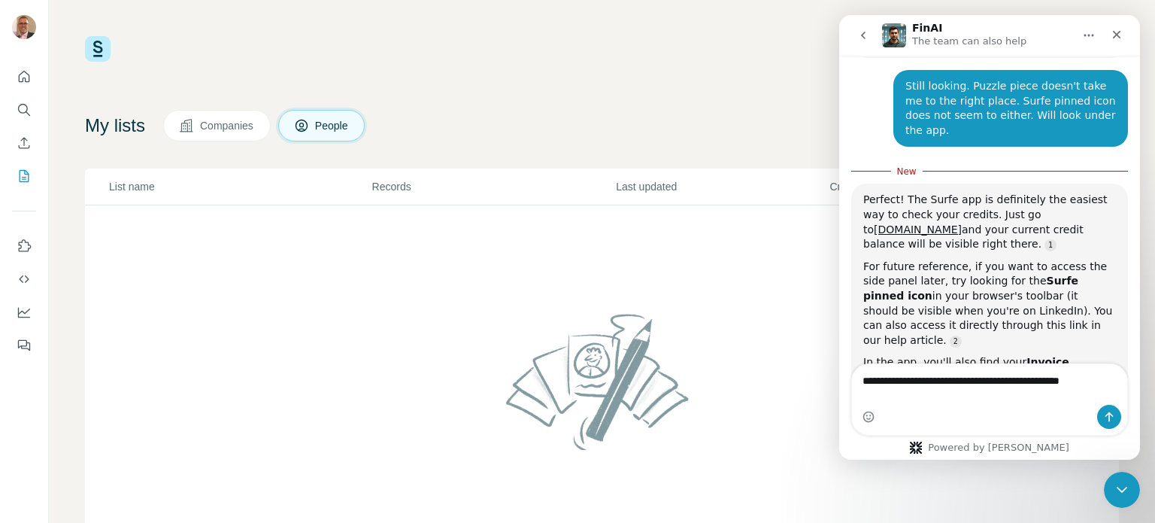
type textarea "**********"
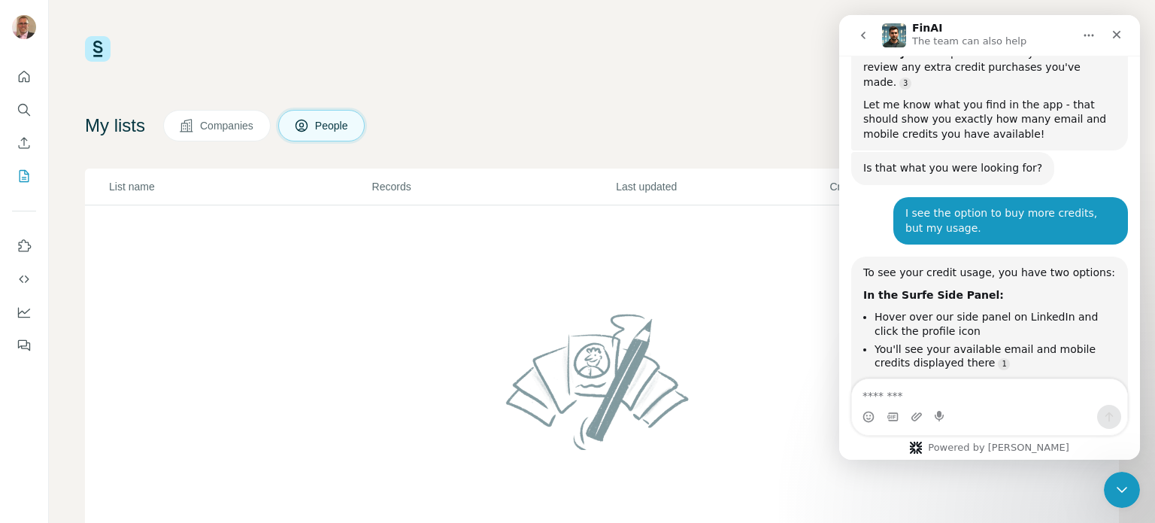
scroll to position [2353, 0]
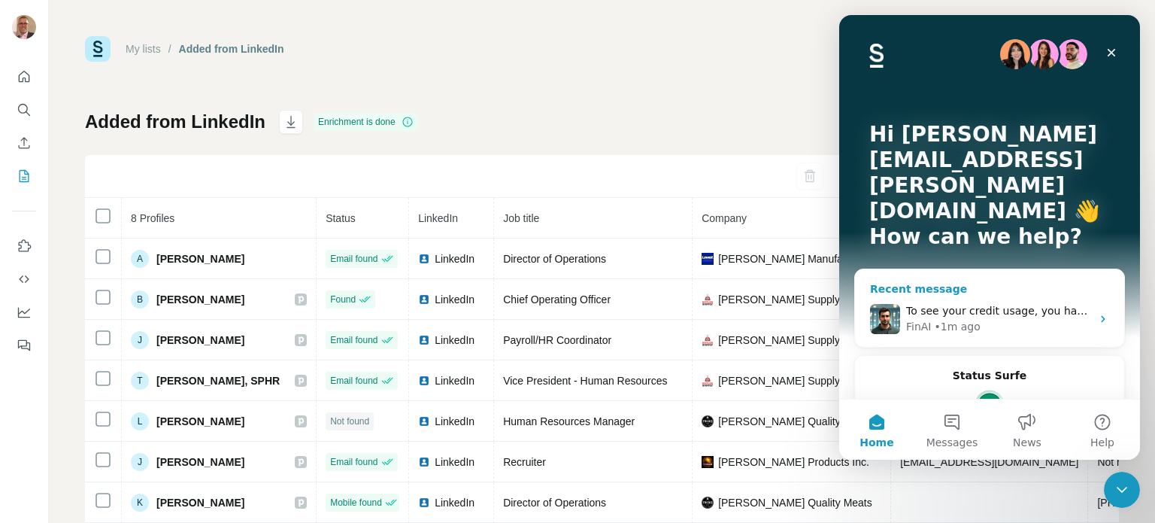
click at [1017, 303] on div "To see your credit usage, you have two options: In the Surfe Side Panel: Hover …" at bounding box center [998, 311] width 185 height 16
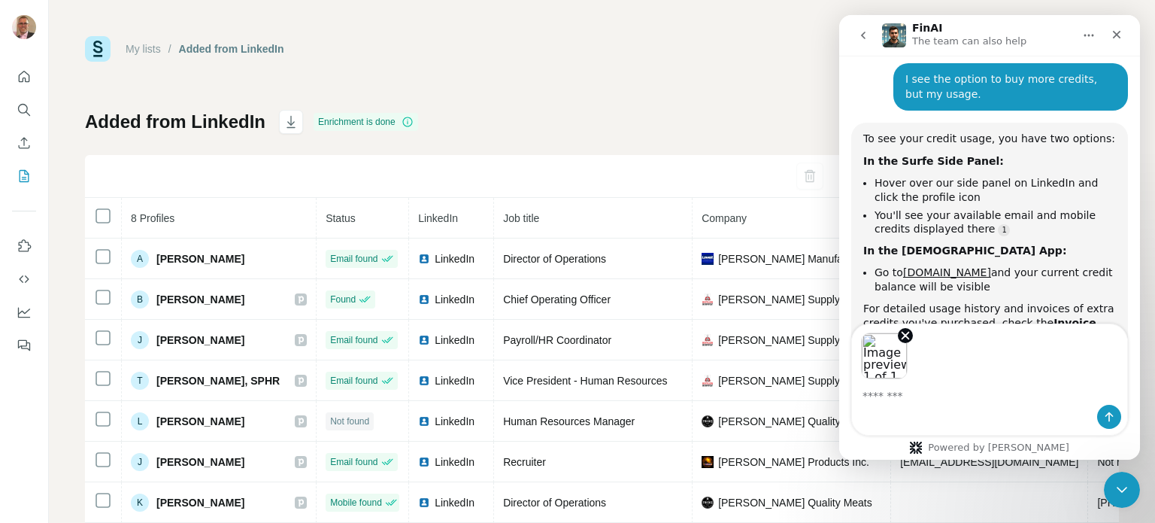
scroll to position [2446, 0]
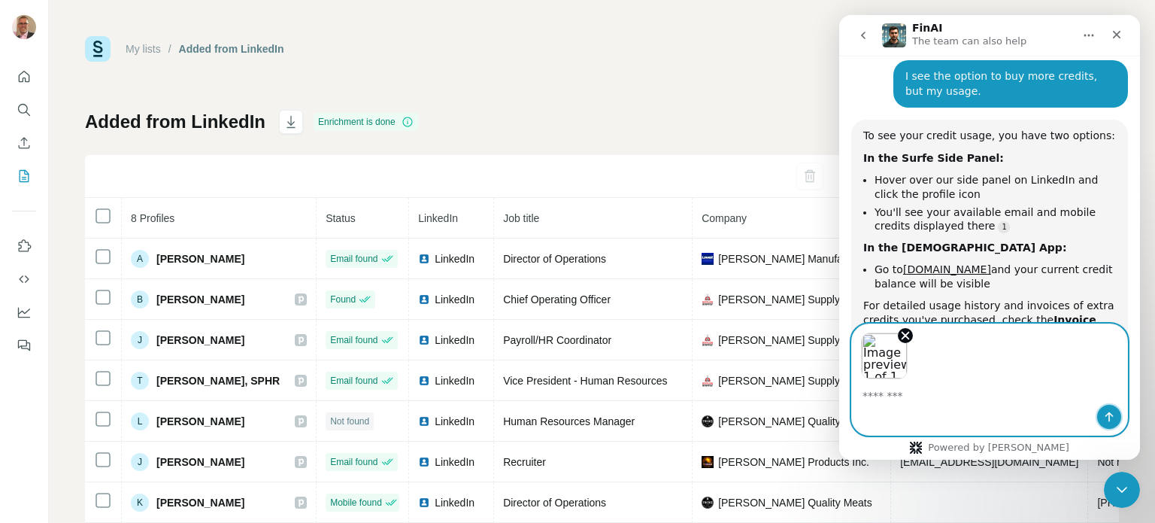
click at [1106, 419] on icon "Send a message…" at bounding box center [1109, 417] width 12 height 12
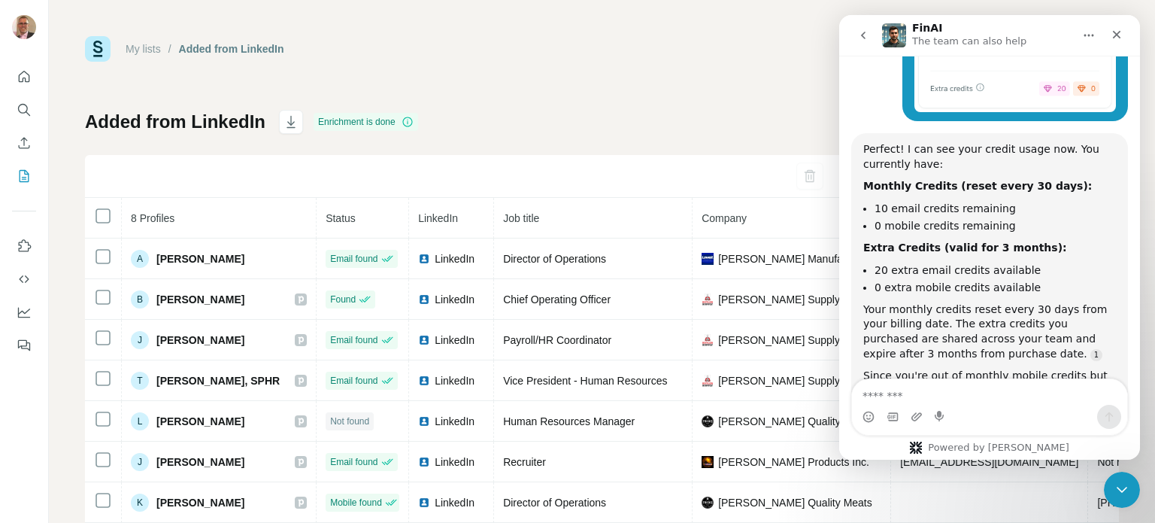
scroll to position [2896, 0]
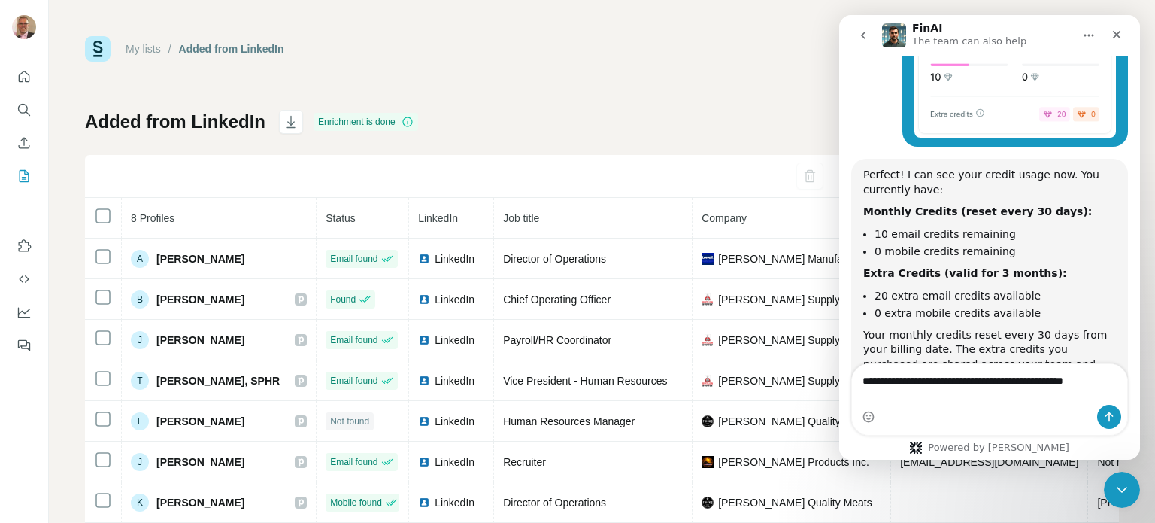
type textarea "**********"
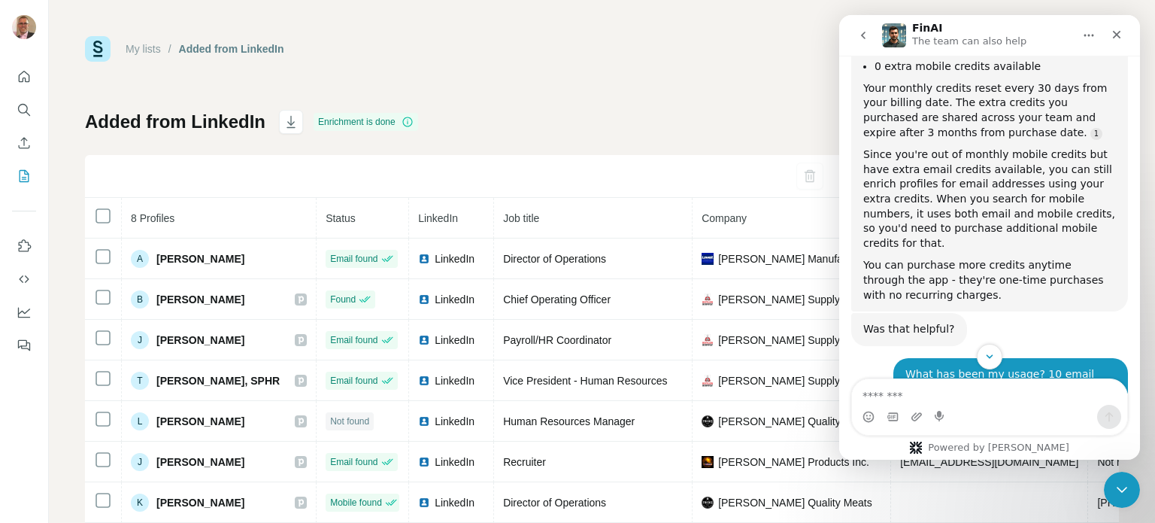
scroll to position [3369, 0]
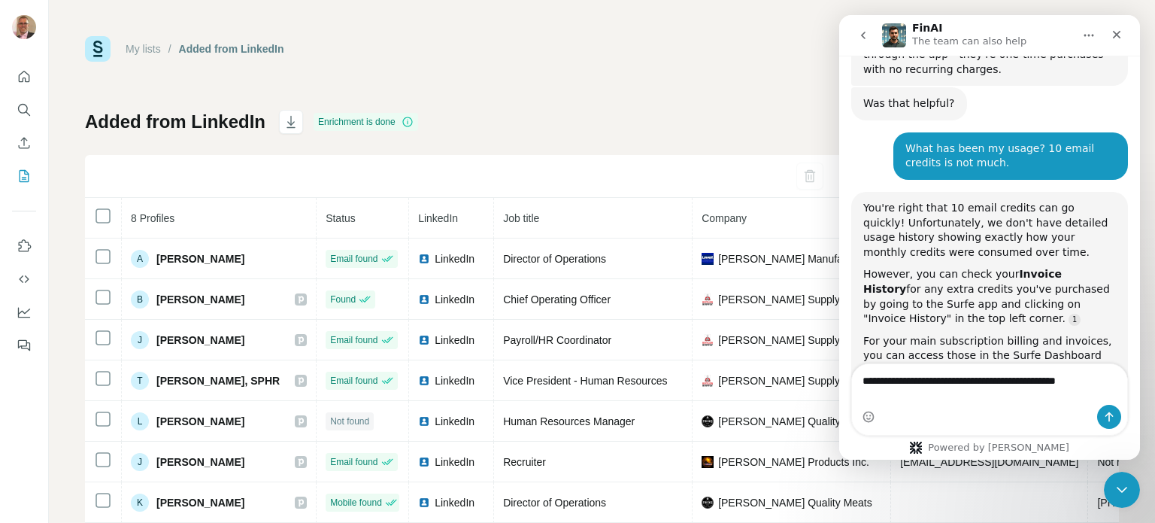
type textarea "**********"
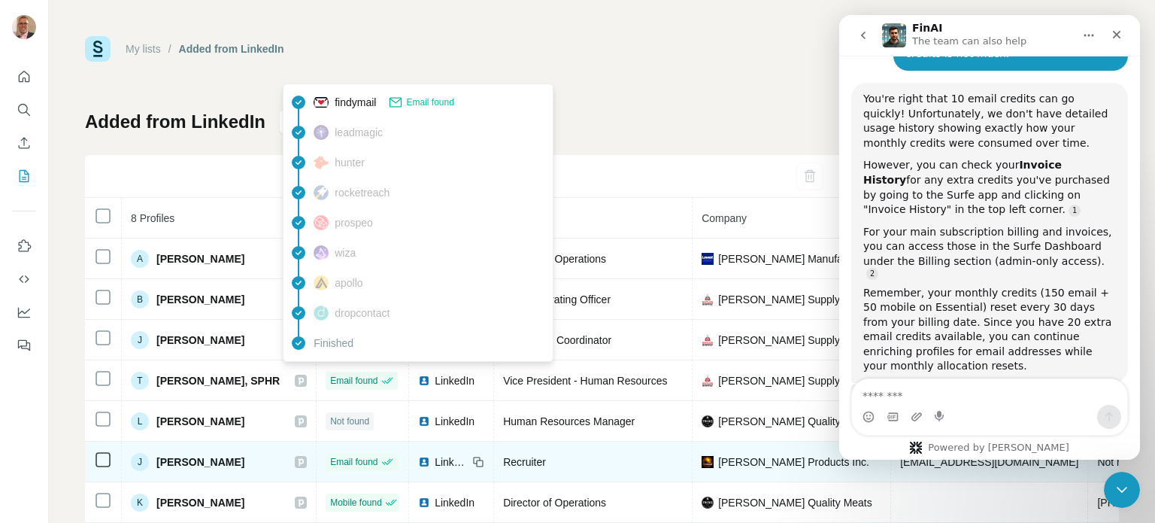
scroll to position [81, 0]
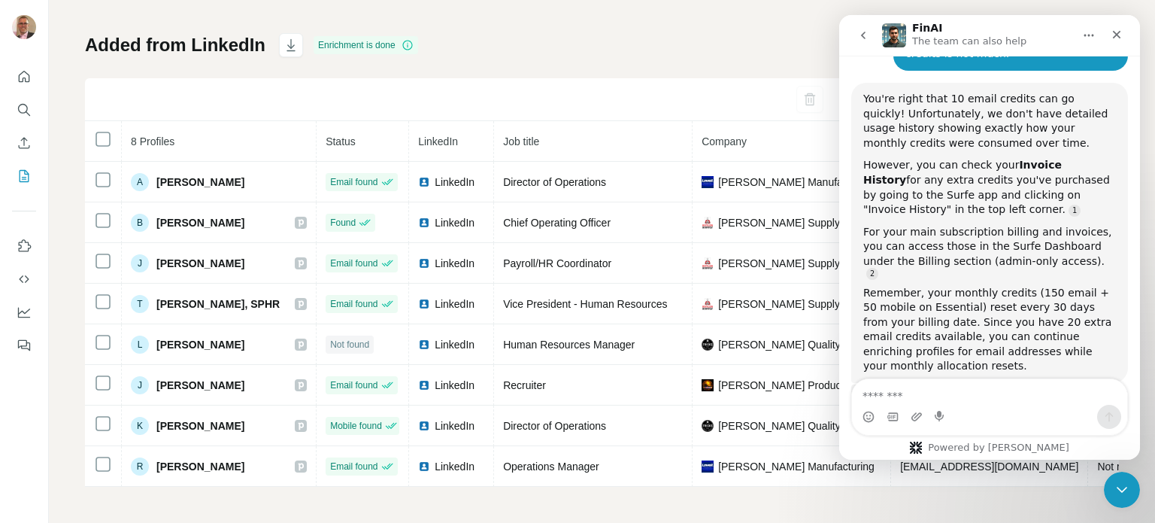
click at [674, 44] on div "Added from LinkedIn Enrichment is done Sync all to Pipedrive (8) Find all email…" at bounding box center [602, 259] width 1034 height 453
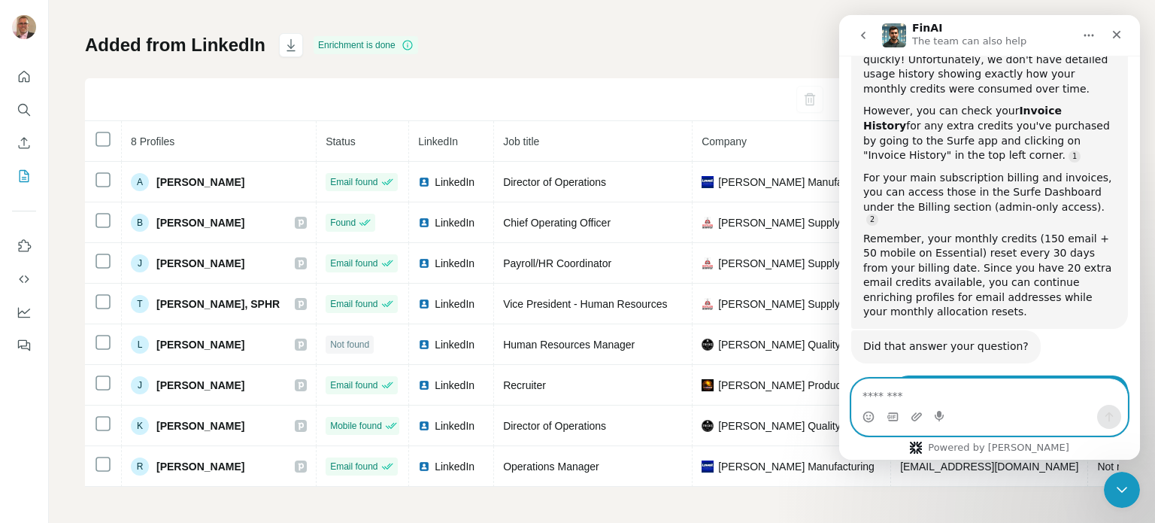
click at [902, 402] on textarea "Message…" at bounding box center [989, 392] width 275 height 26
click at [867, 395] on textarea "Message…" at bounding box center [989, 392] width 275 height 26
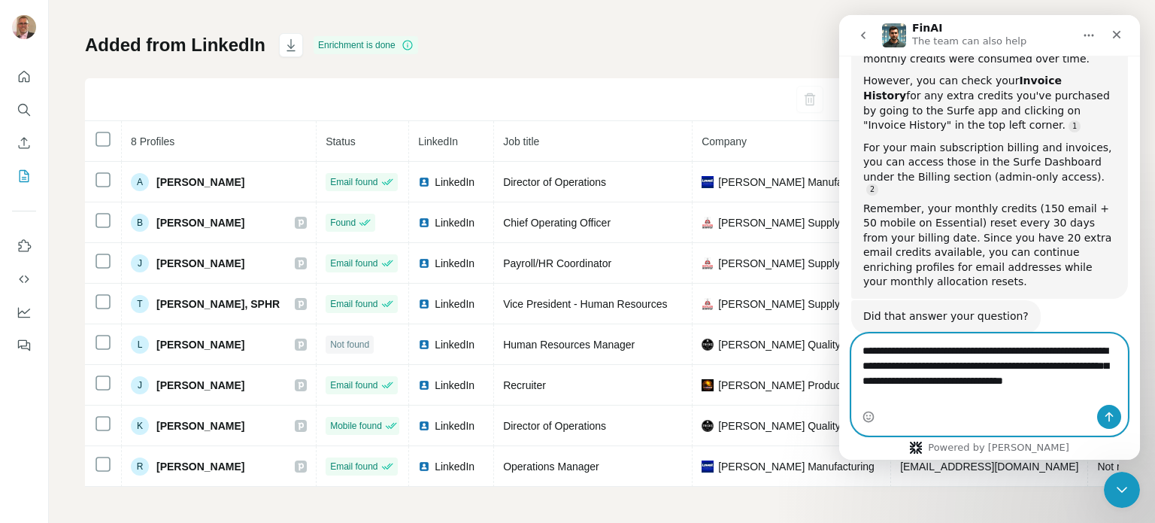
scroll to position [3578, 0]
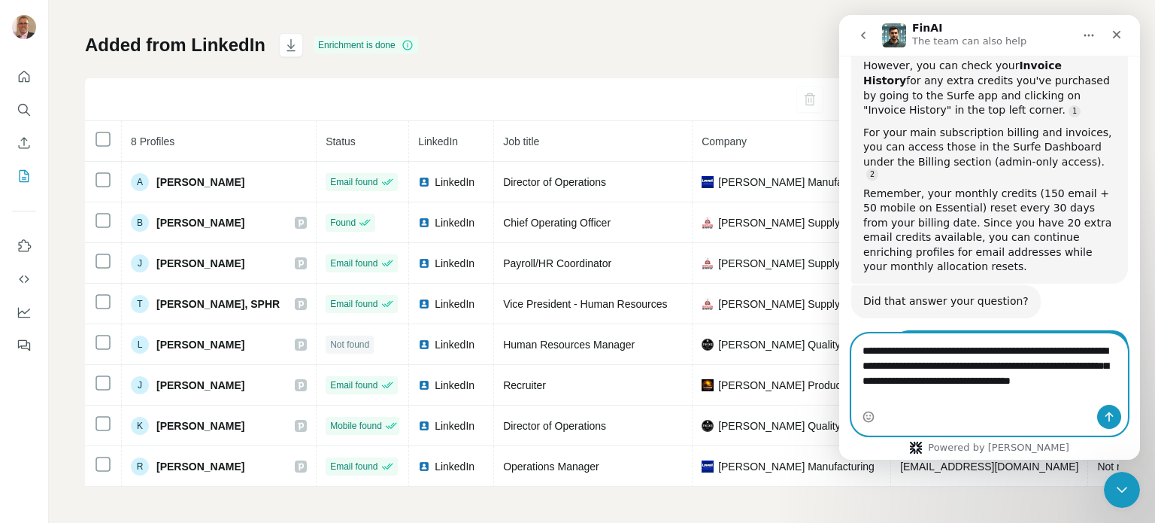
type textarea "**********"
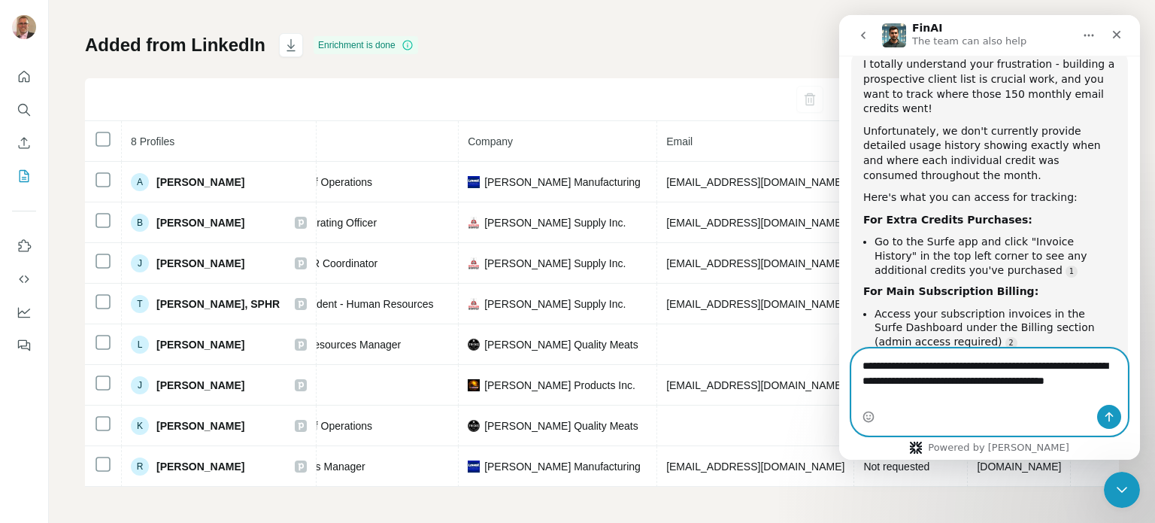
scroll to position [4180, 0]
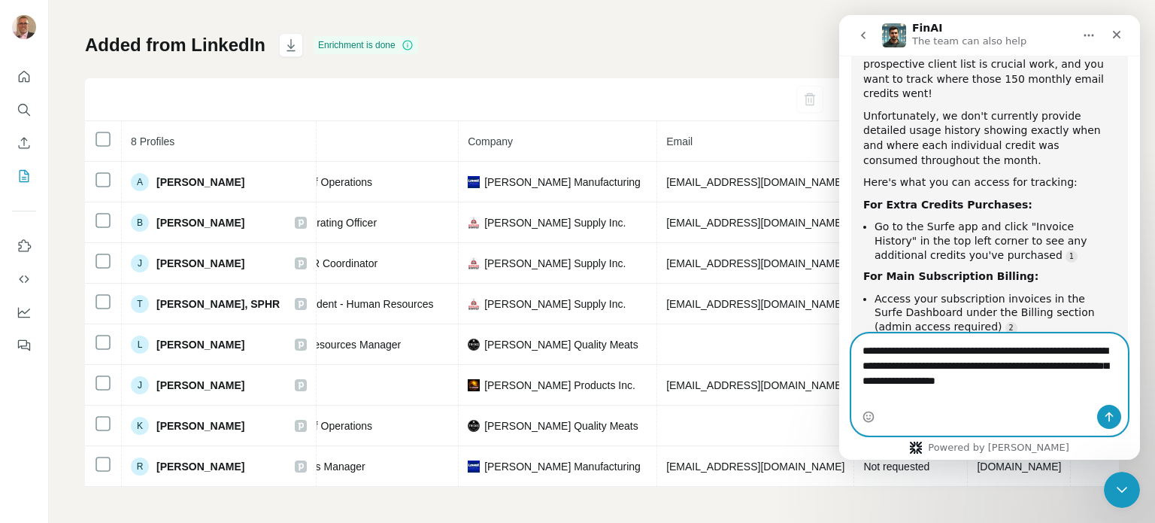
type textarea "**********"
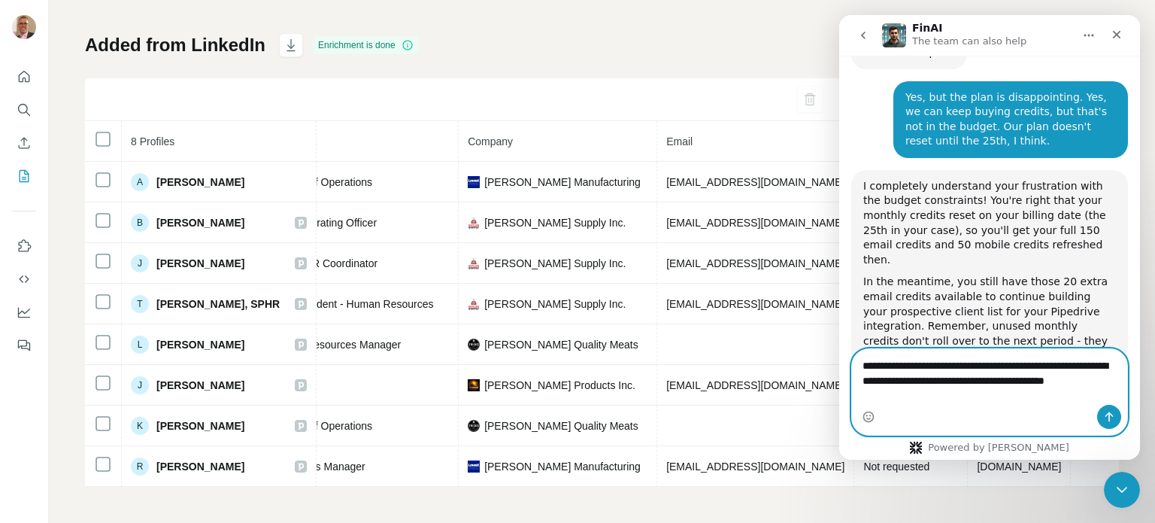
scroll to position [4626, 0]
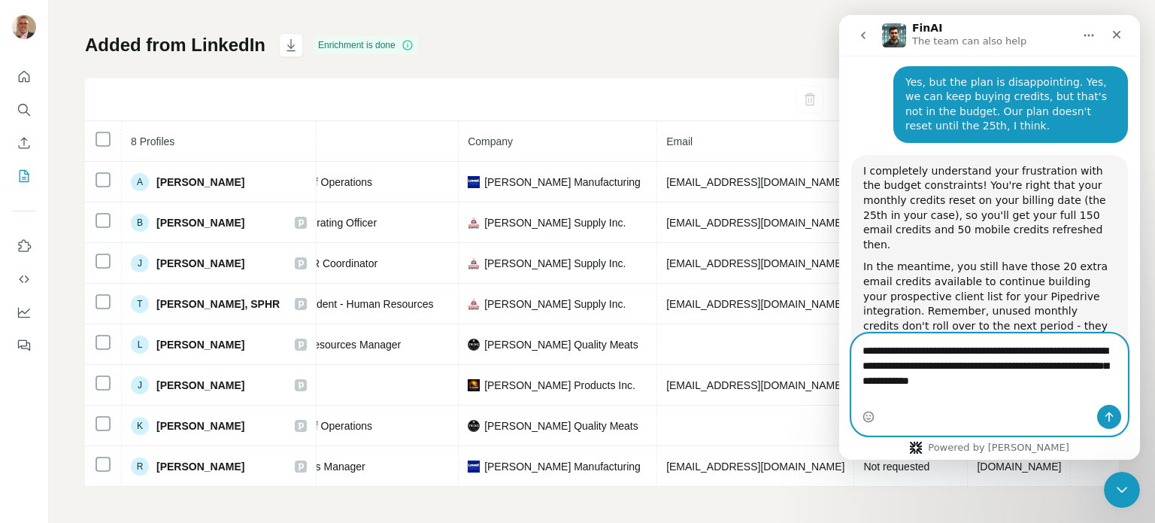
type textarea "**********"
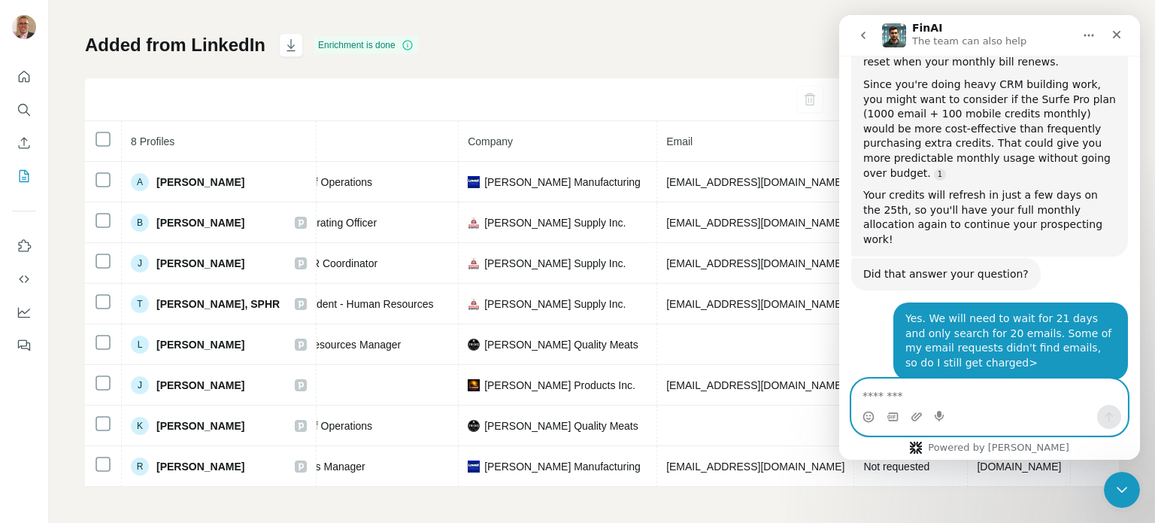
scroll to position [4941, 0]
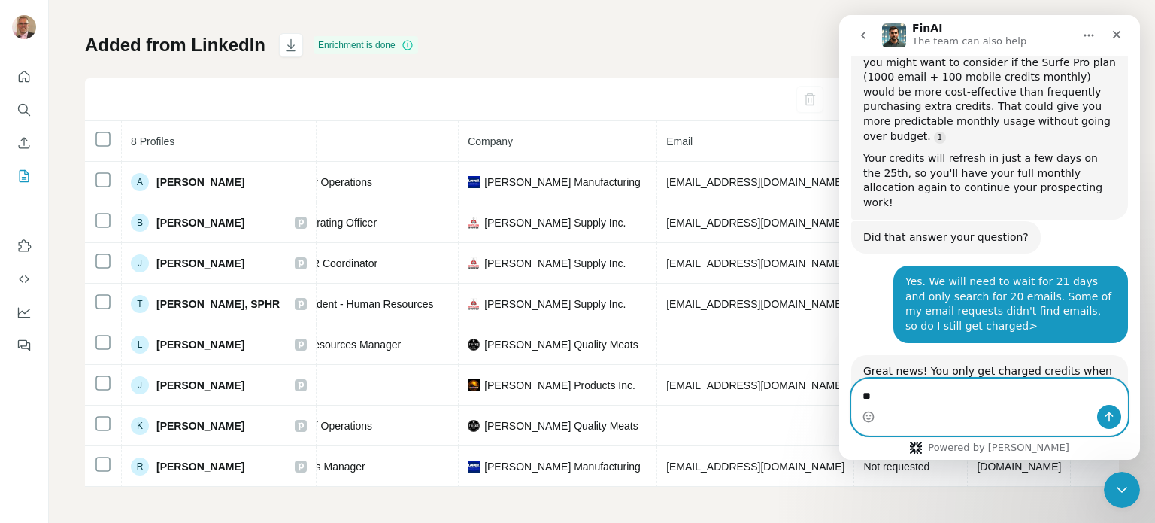
type textarea "***"
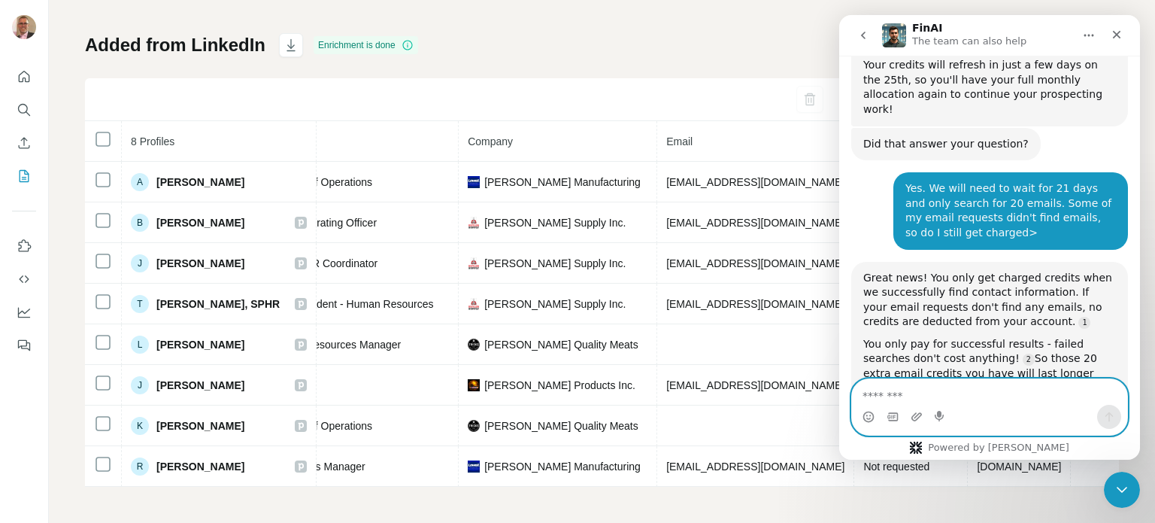
scroll to position [5060, 0]
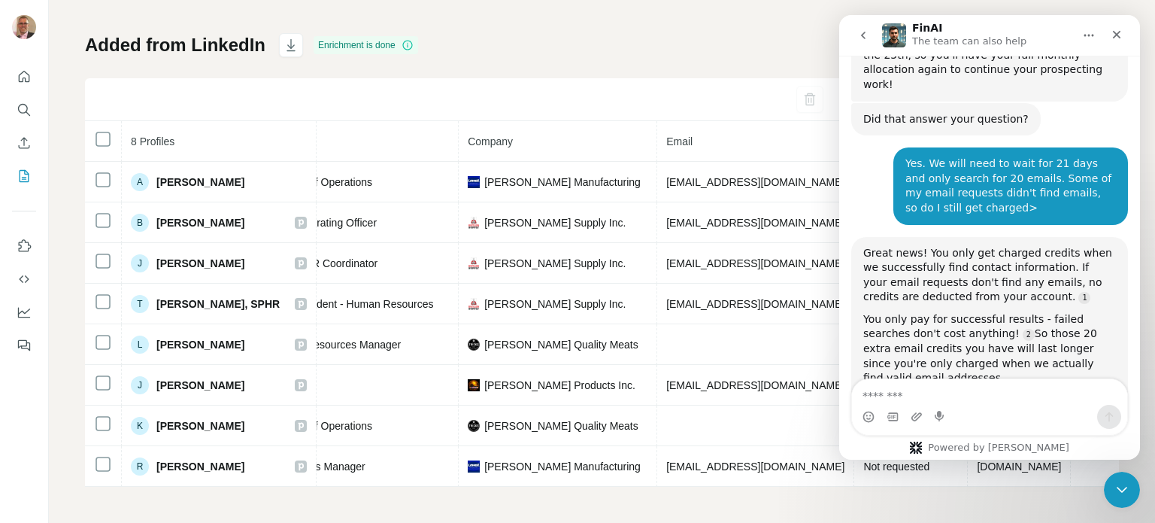
click at [864, 37] on icon "go back" at bounding box center [863, 36] width 5 height 8
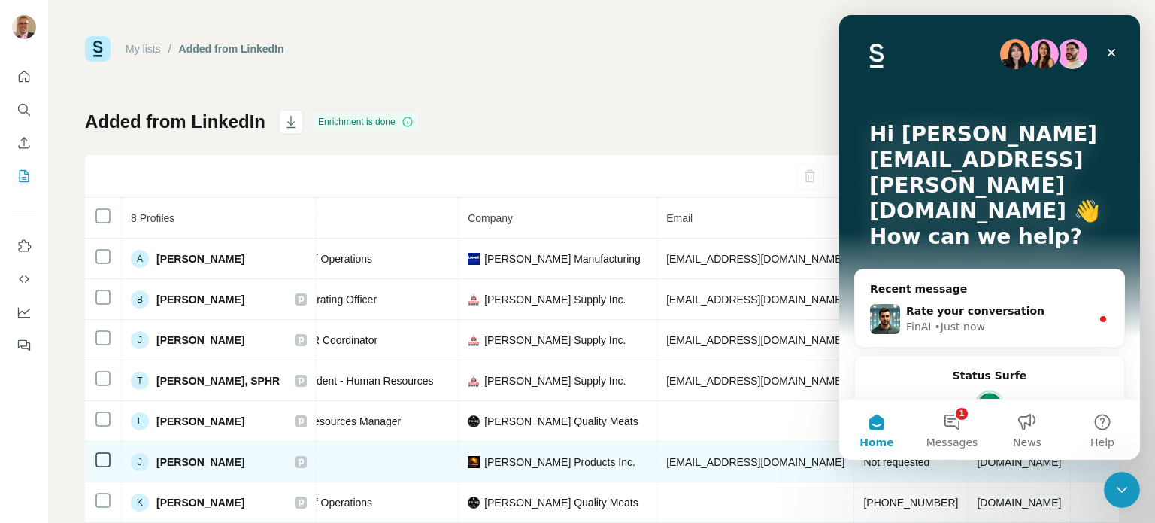
scroll to position [0, 0]
